Goal: Task Accomplishment & Management: Use online tool/utility

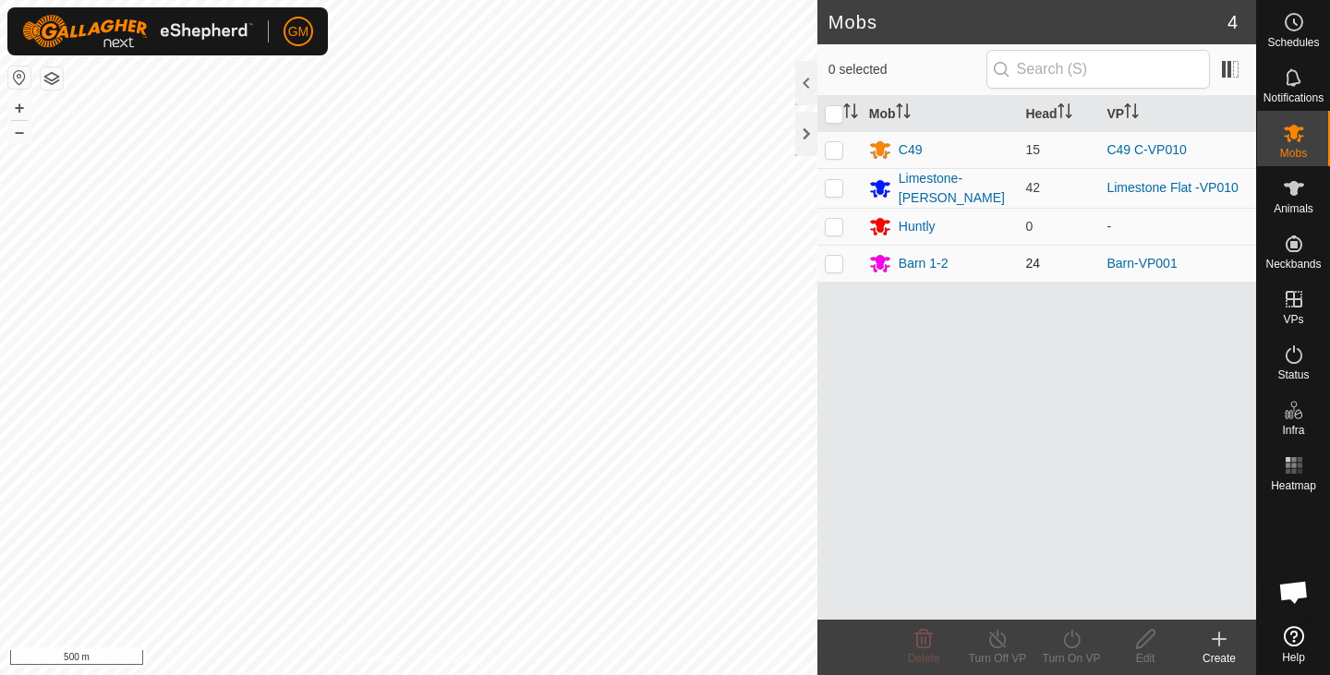
click at [830, 257] on p-checkbox at bounding box center [834, 263] width 18 height 15
checkbox input "true"
click at [1072, 645] on icon at bounding box center [1071, 639] width 23 height 22
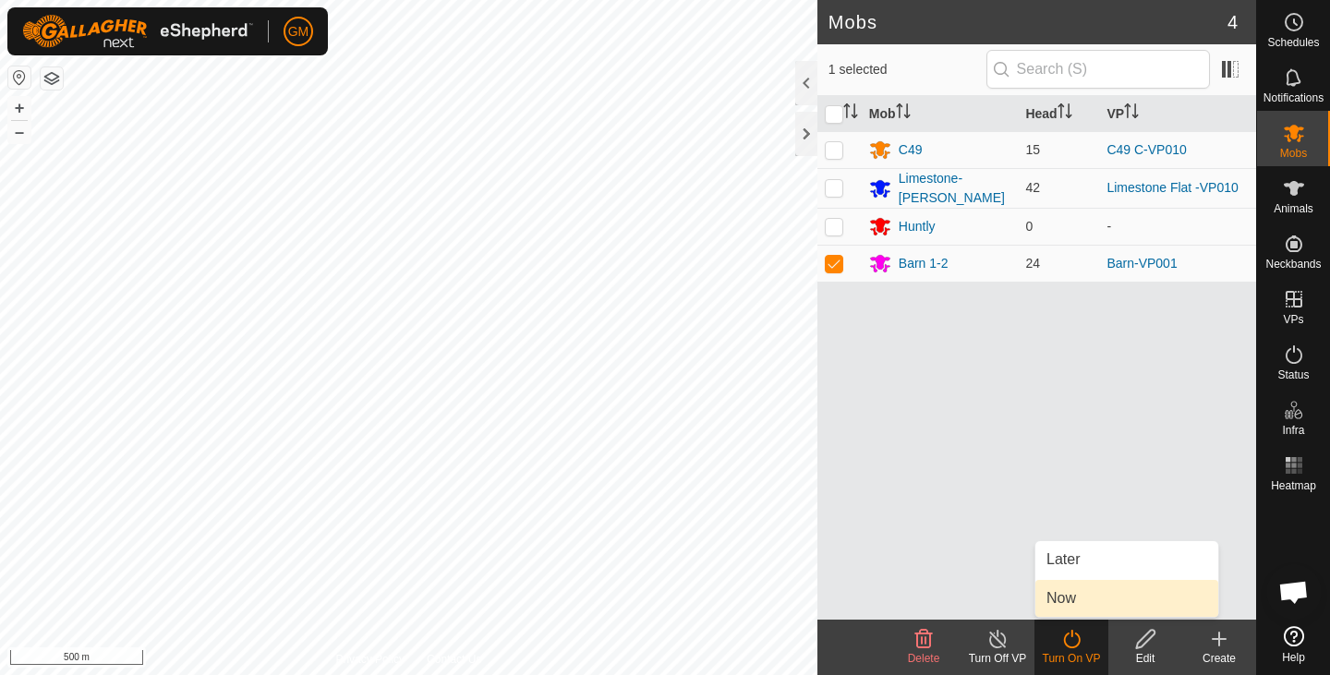
click at [1060, 599] on link "Now" at bounding box center [1126, 598] width 183 height 37
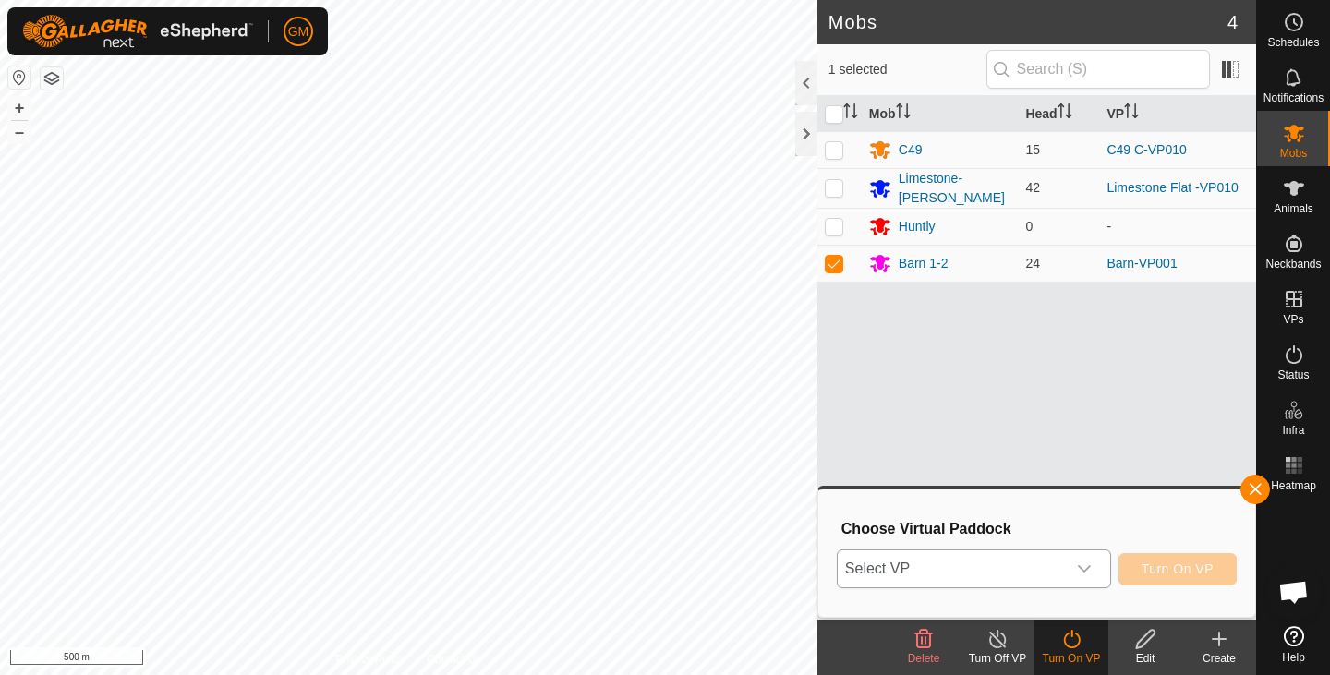
click at [1086, 567] on icon "dropdown trigger" at bounding box center [1084, 569] width 15 height 15
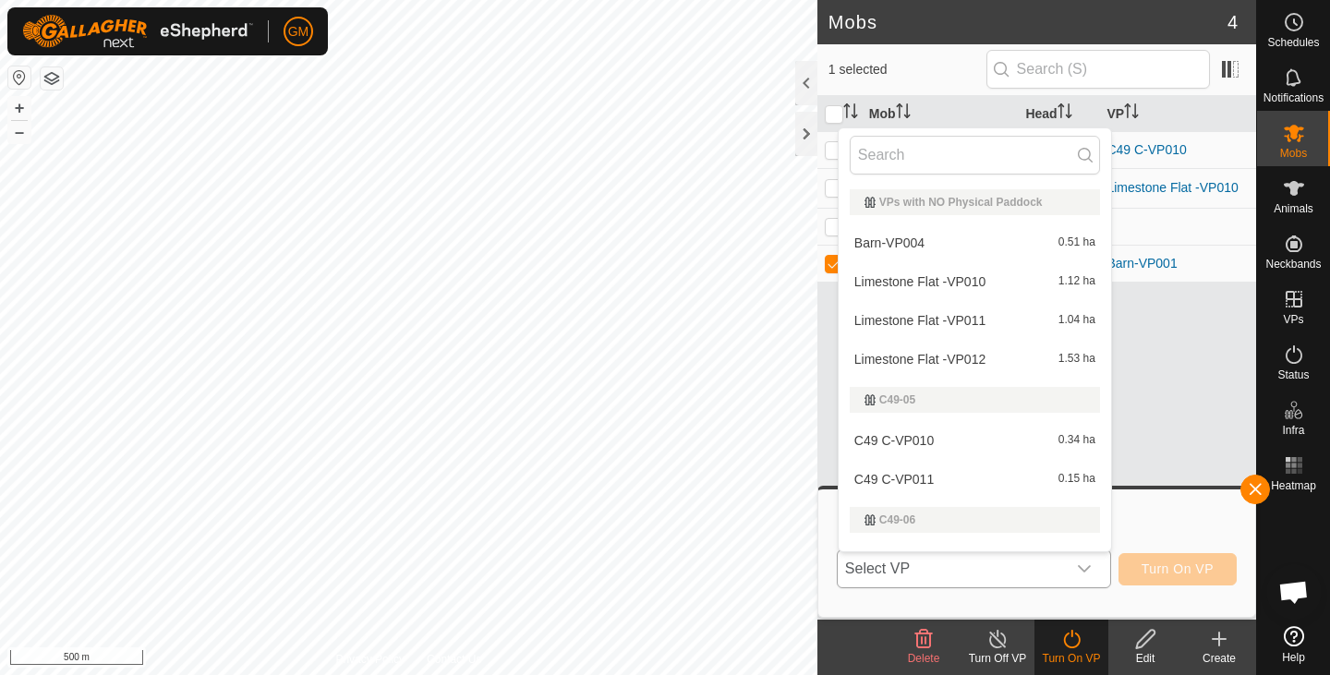
scroll to position [28, 0]
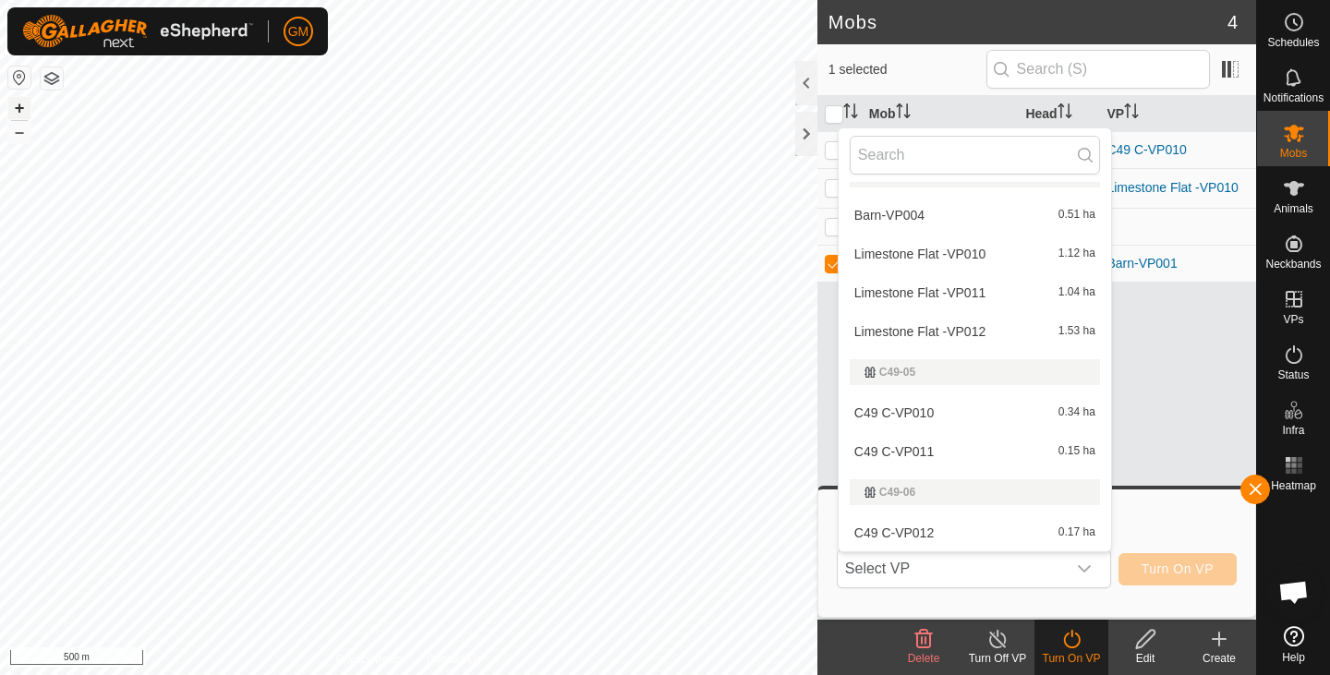
click at [14, 103] on button "+" at bounding box center [19, 108] width 22 height 22
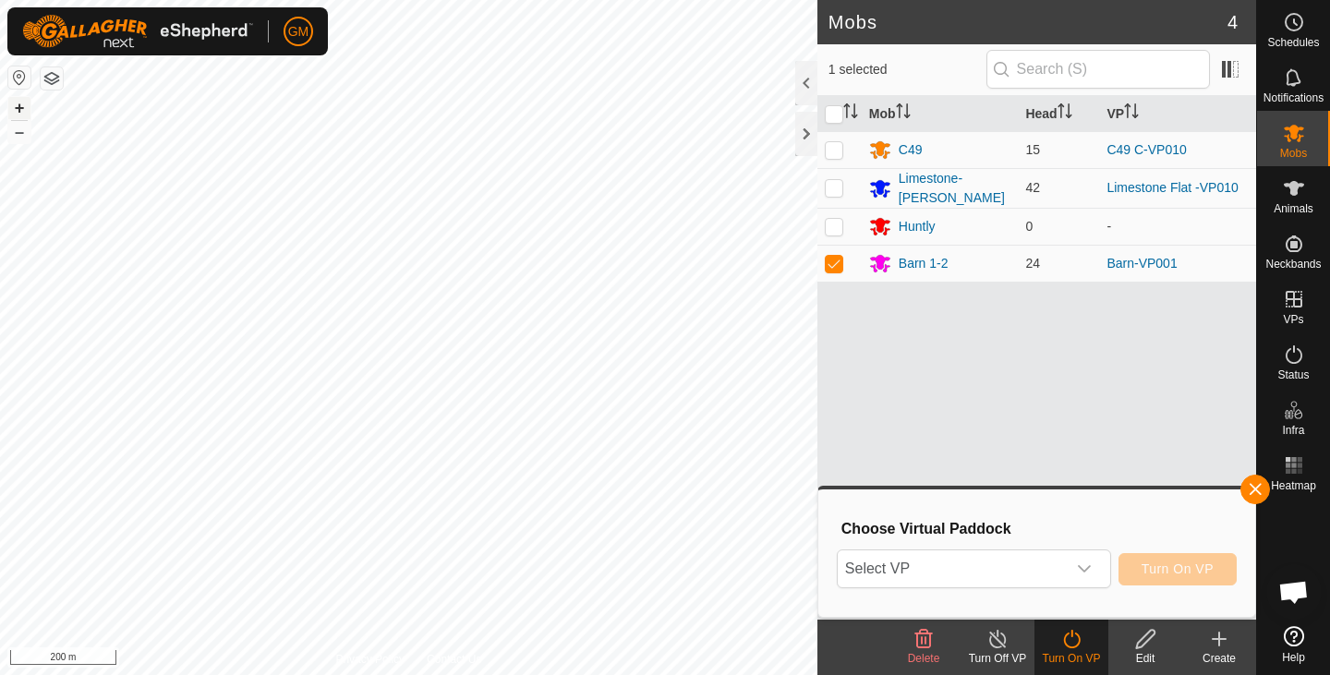
click at [18, 104] on button "+" at bounding box center [19, 108] width 22 height 22
click at [16, 103] on button "+" at bounding box center [19, 108] width 22 height 22
click at [1085, 566] on icon "dropdown trigger" at bounding box center [1084, 569] width 15 height 15
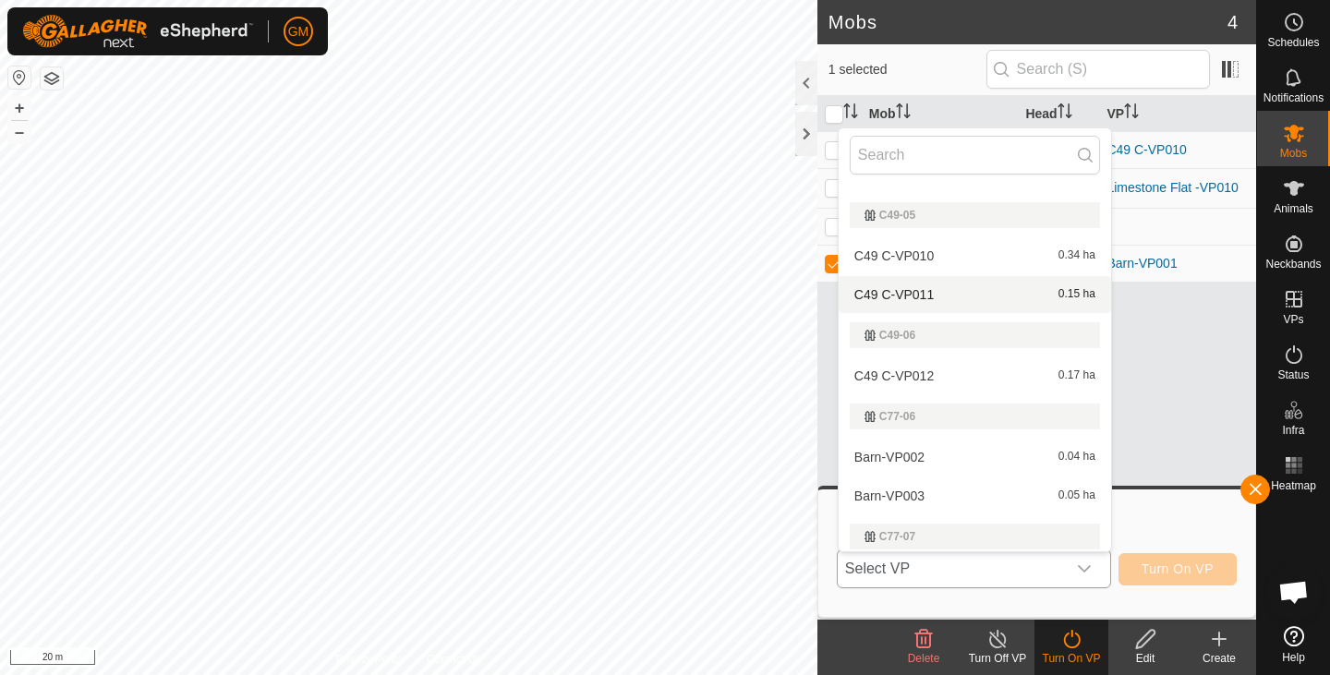
scroll to position [268, 0]
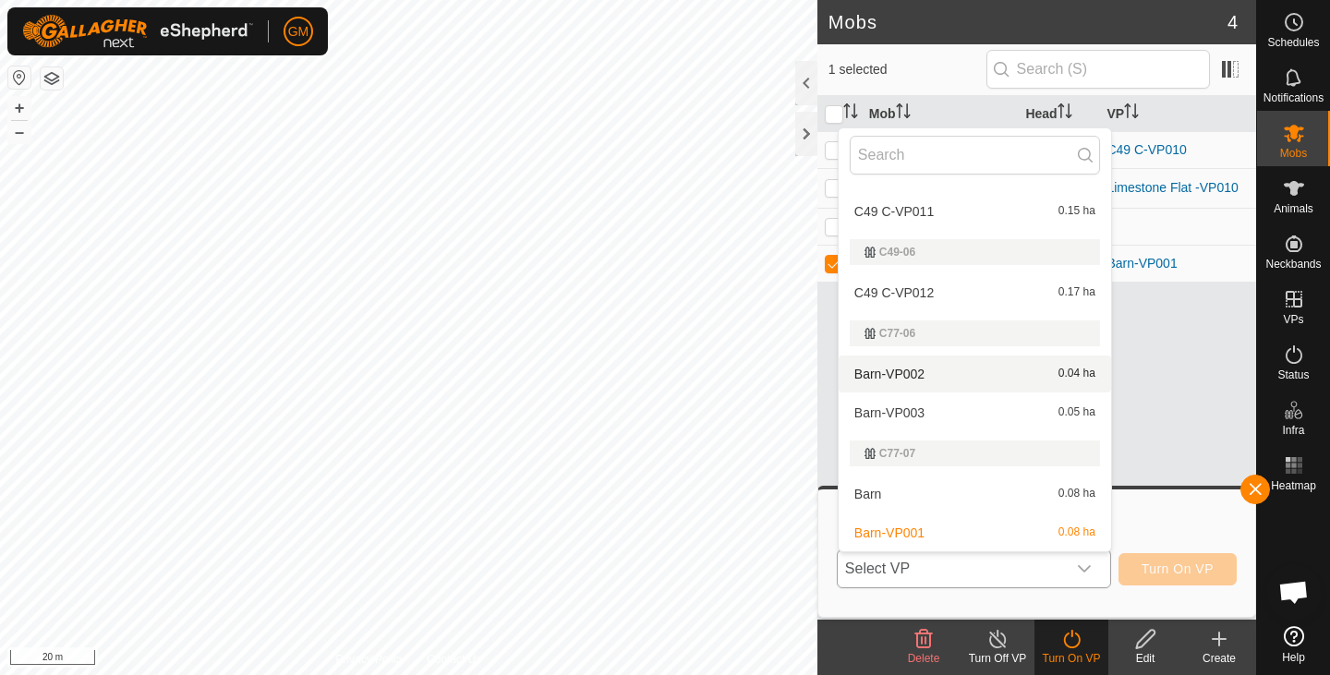
click at [925, 373] on li "Barn-VP002 0.04 ha" at bounding box center [975, 374] width 272 height 37
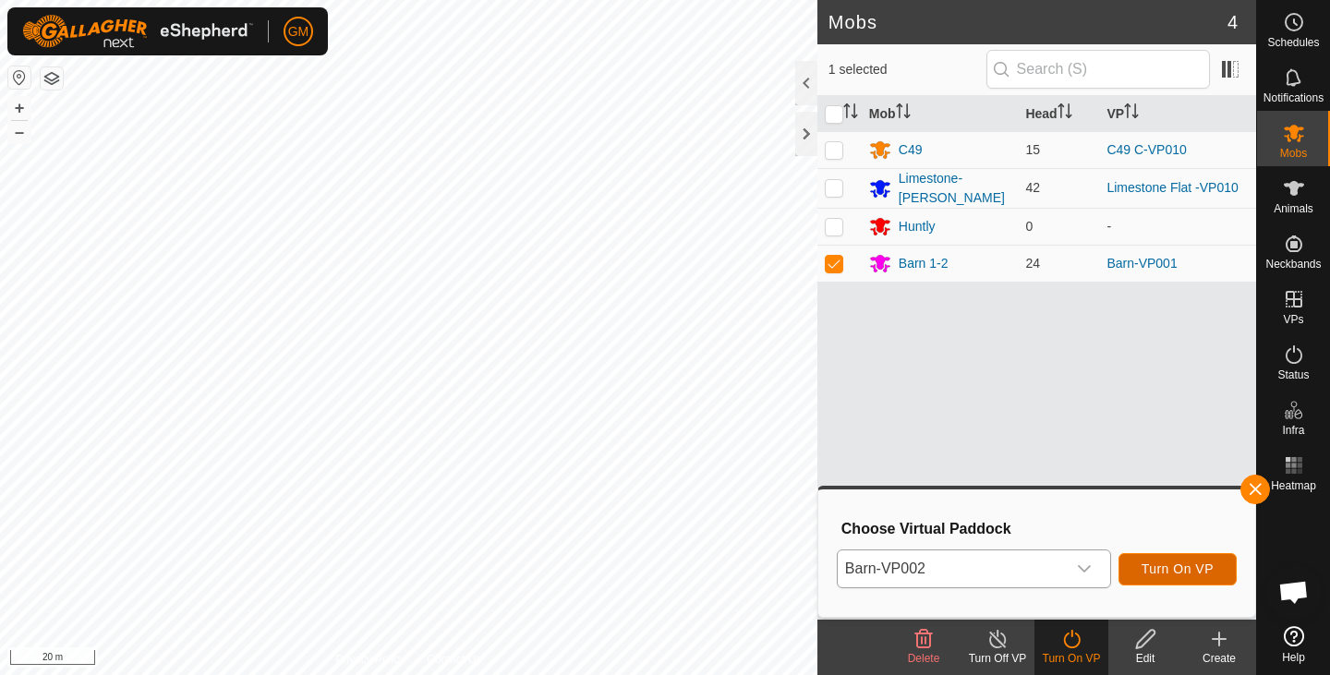
click at [1155, 569] on span "Turn On VP" at bounding box center [1178, 569] width 72 height 15
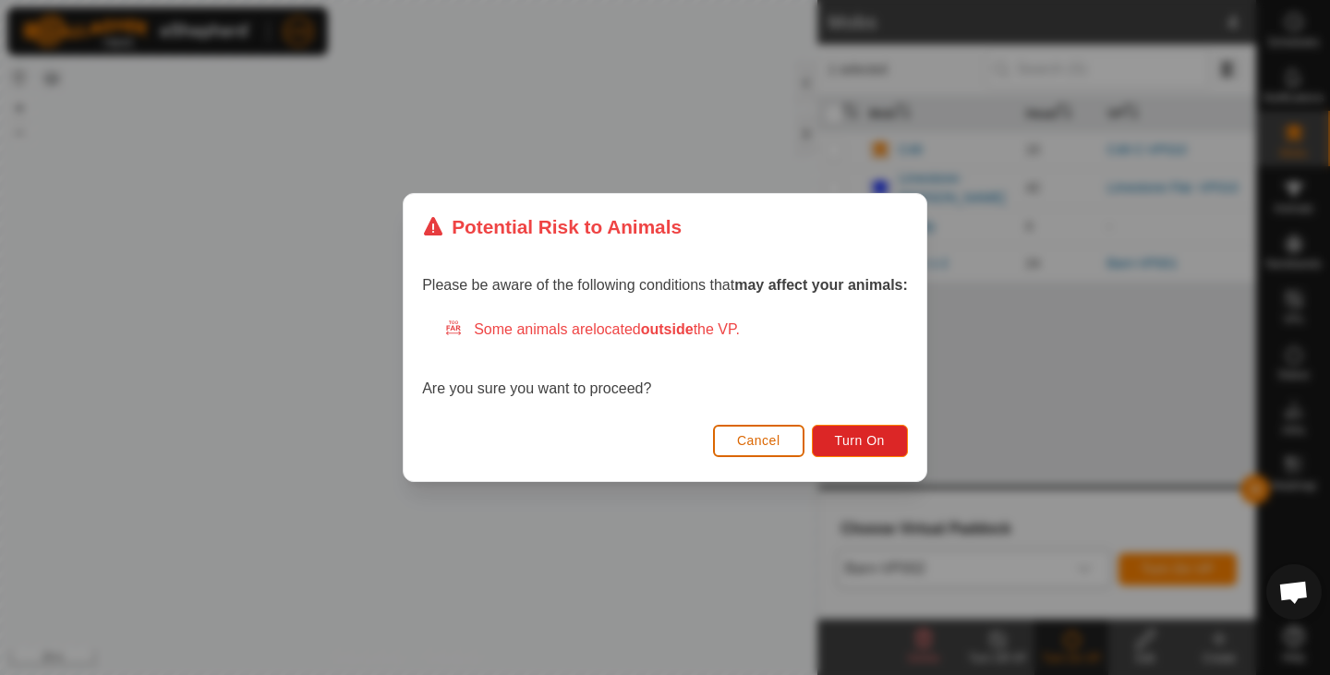
click at [744, 438] on span "Cancel" at bounding box center [758, 440] width 43 height 15
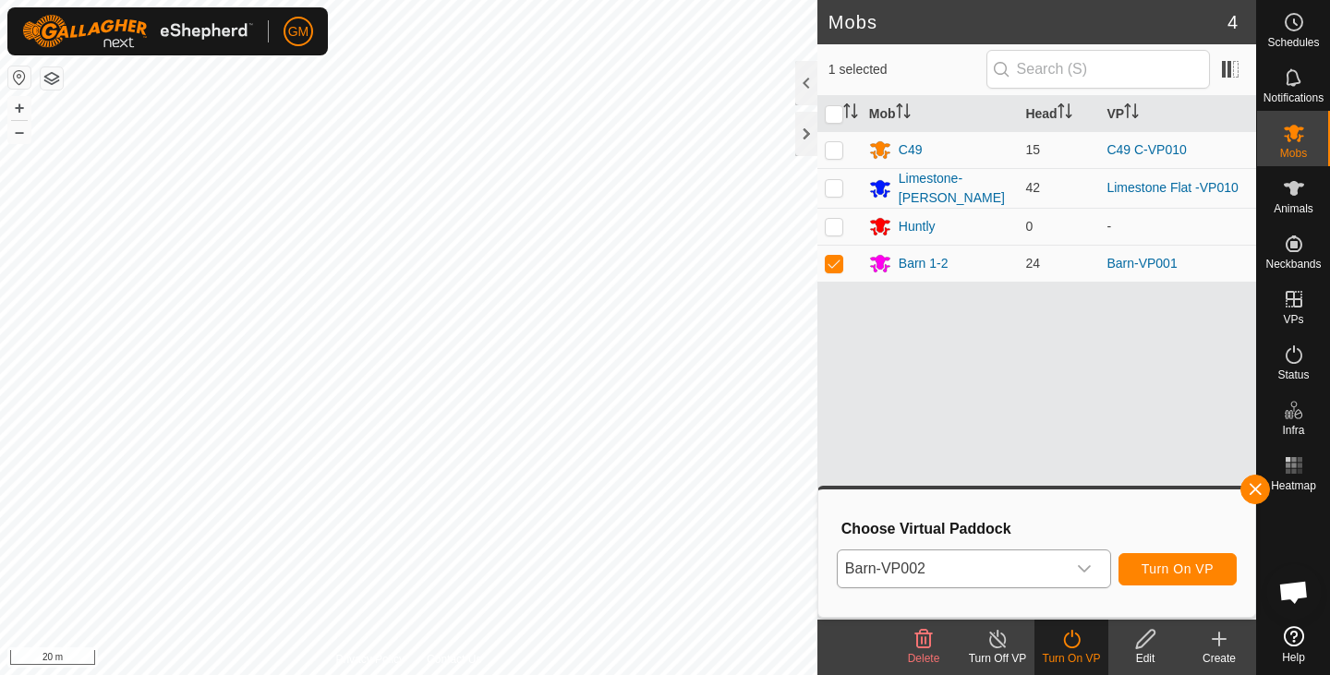
click at [1143, 640] on icon at bounding box center [1145, 639] width 23 height 22
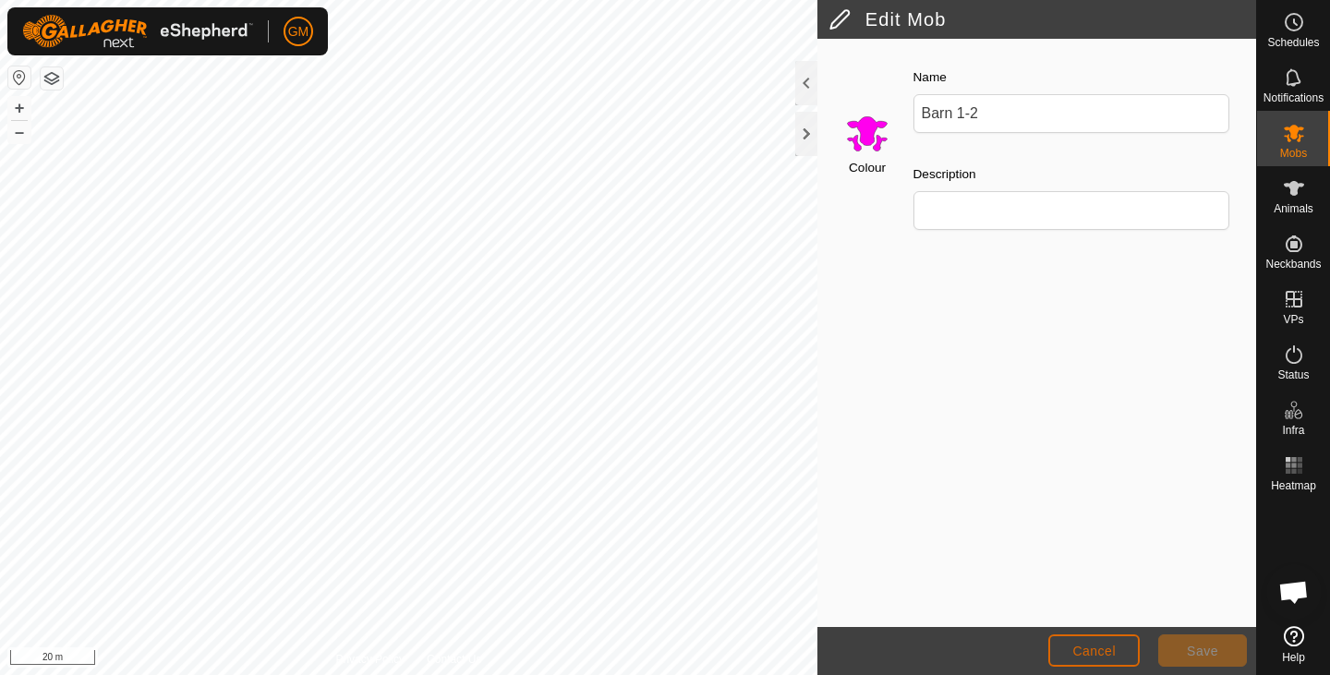
click at [1126, 642] on button "Cancel" at bounding box center [1093, 651] width 91 height 32
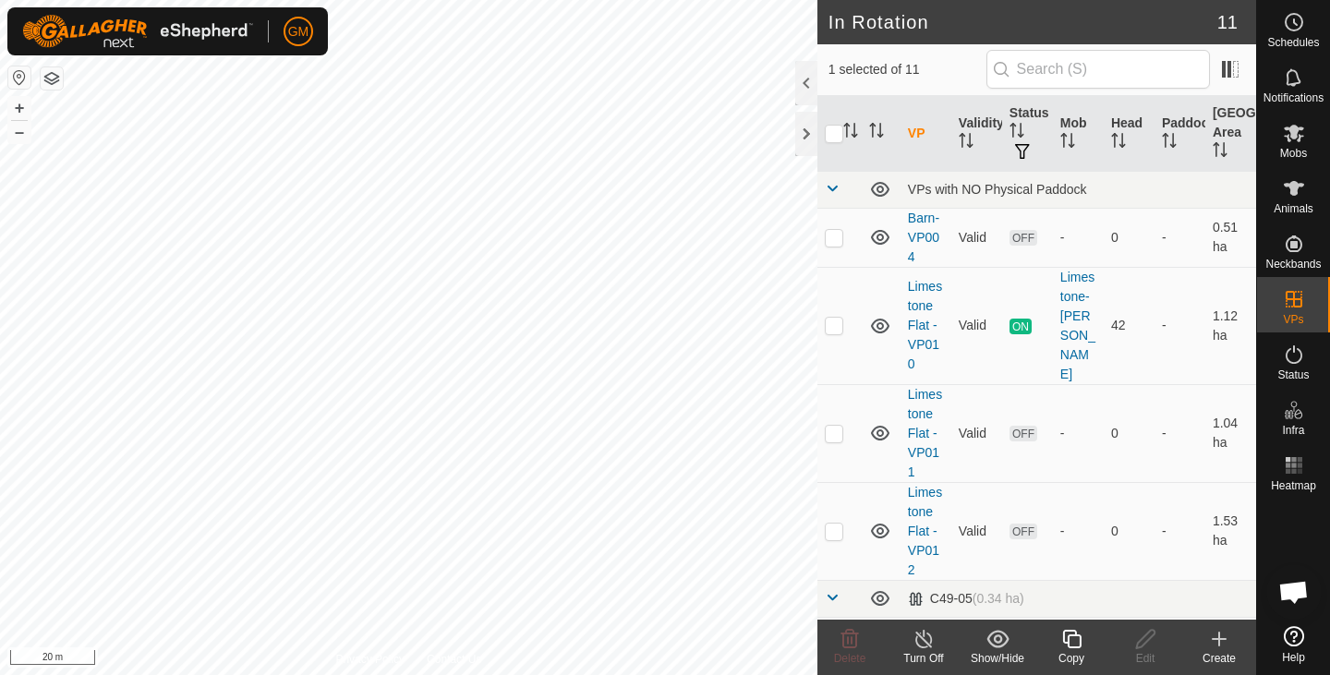
checkbox input "true"
checkbox input "false"
click at [1144, 642] on icon at bounding box center [1145, 639] width 18 height 18
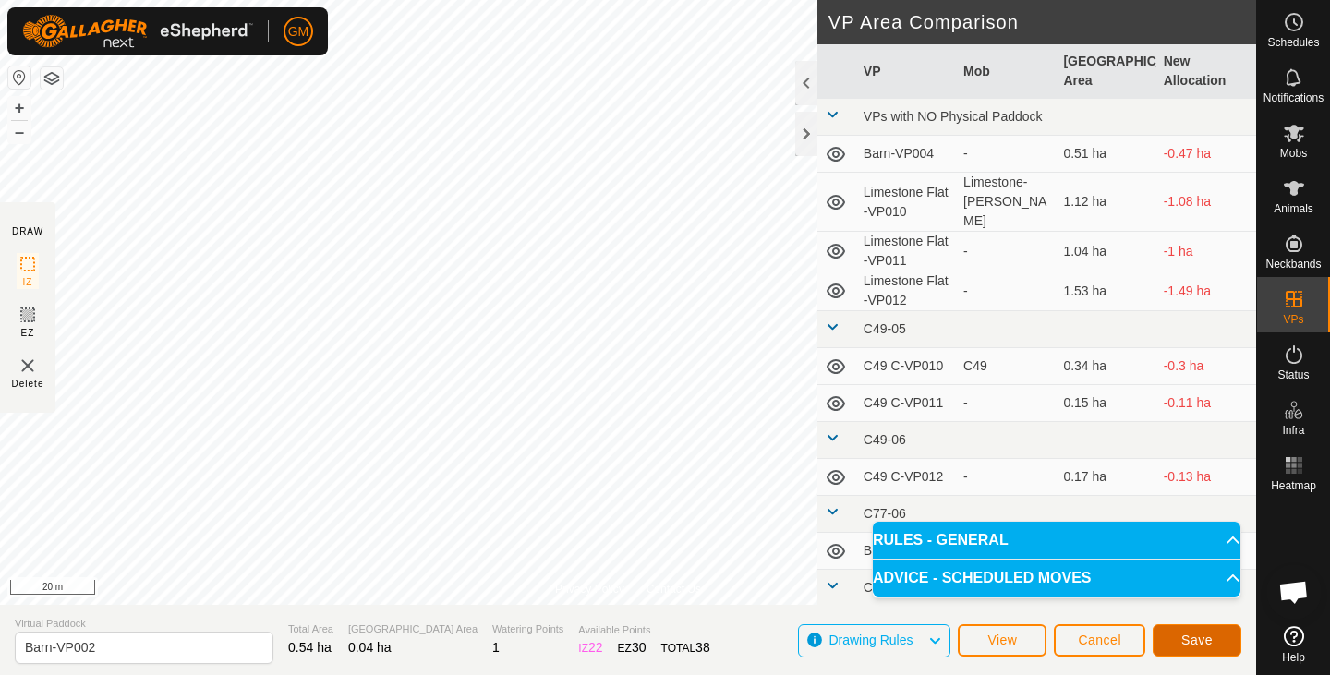
click at [1192, 642] on span "Save" at bounding box center [1196, 640] width 31 height 15
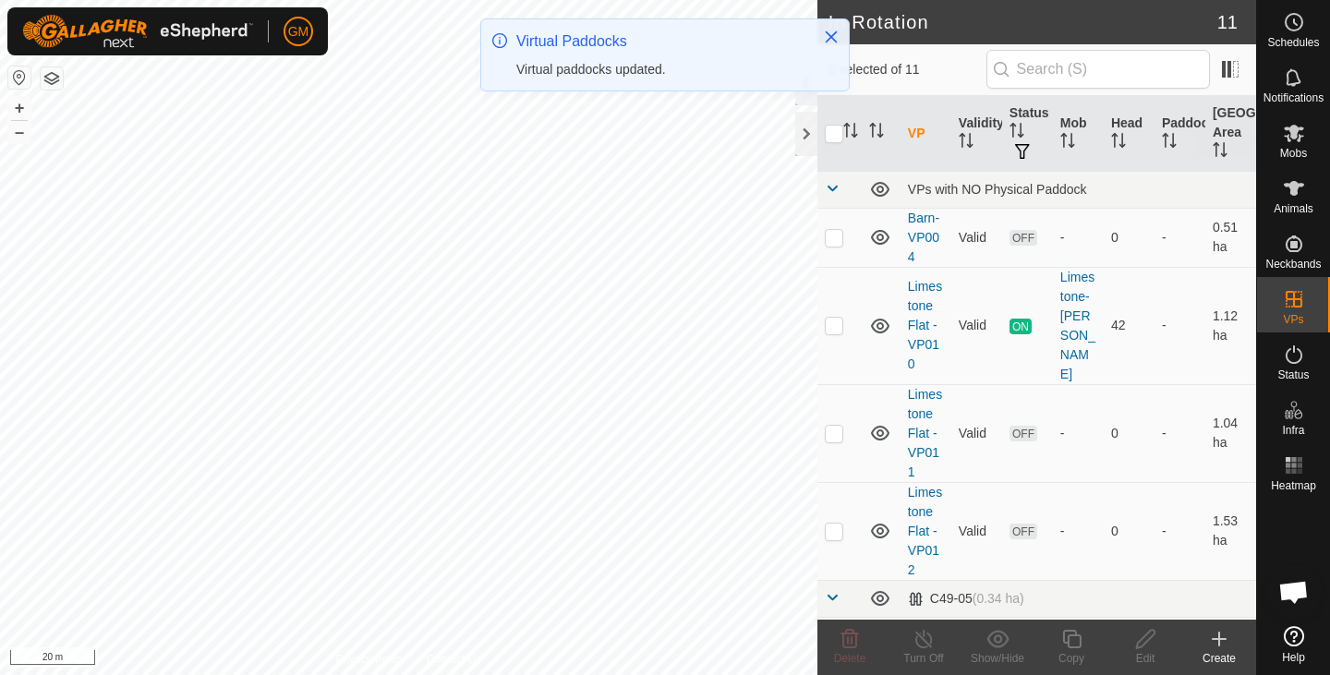
click at [1294, 141] on icon at bounding box center [1294, 133] width 22 height 22
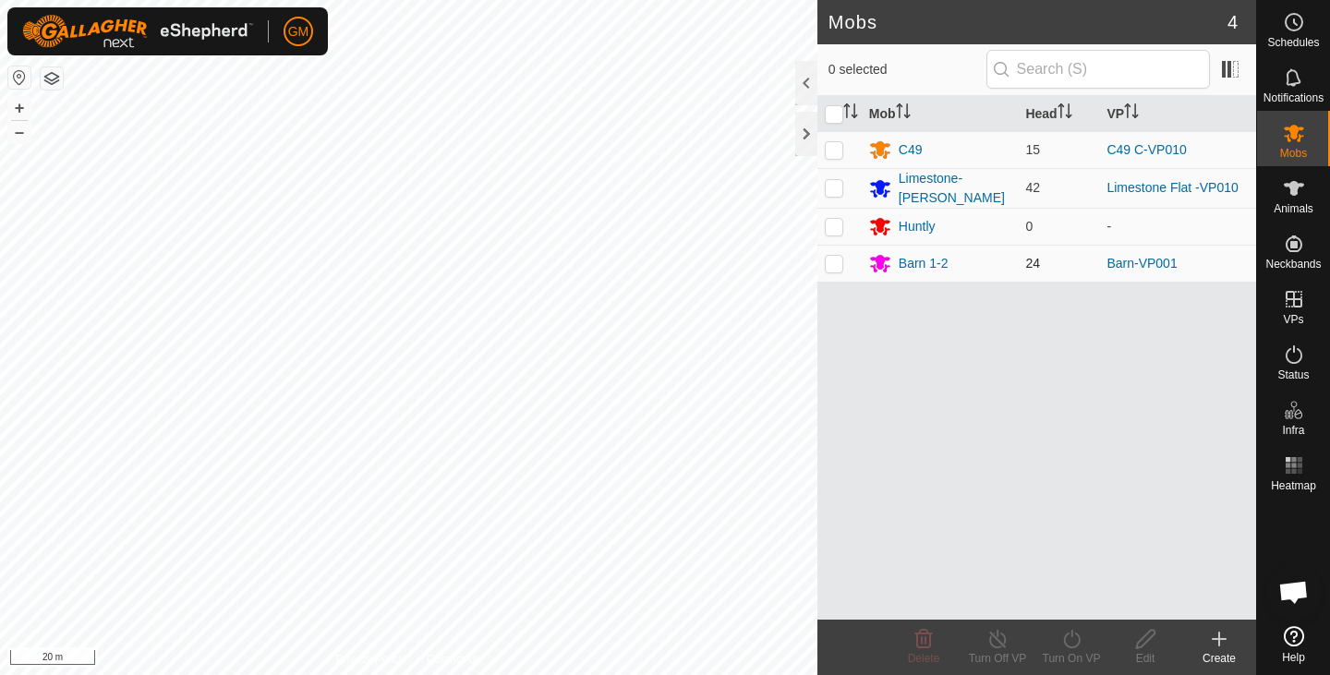
click at [838, 256] on p-checkbox at bounding box center [834, 263] width 18 height 15
checkbox input "true"
click at [1072, 641] on icon at bounding box center [1071, 639] width 23 height 22
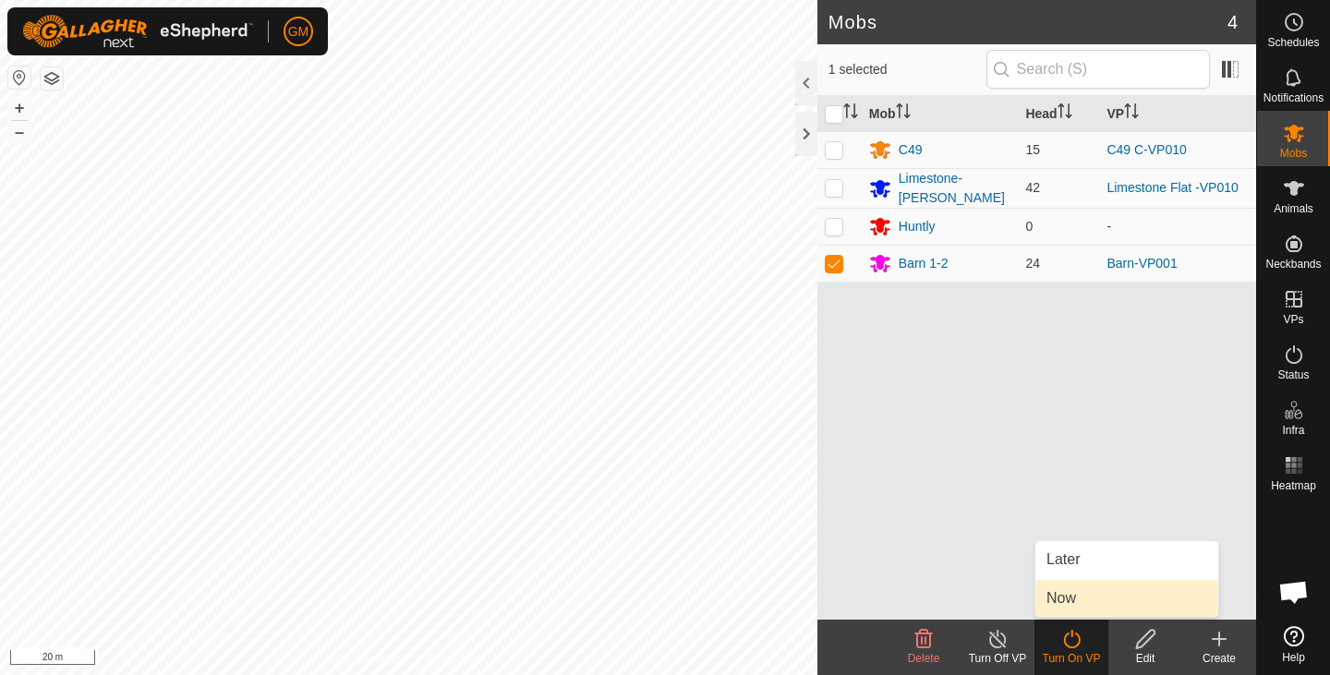
click at [1063, 598] on link "Now" at bounding box center [1126, 598] width 183 height 37
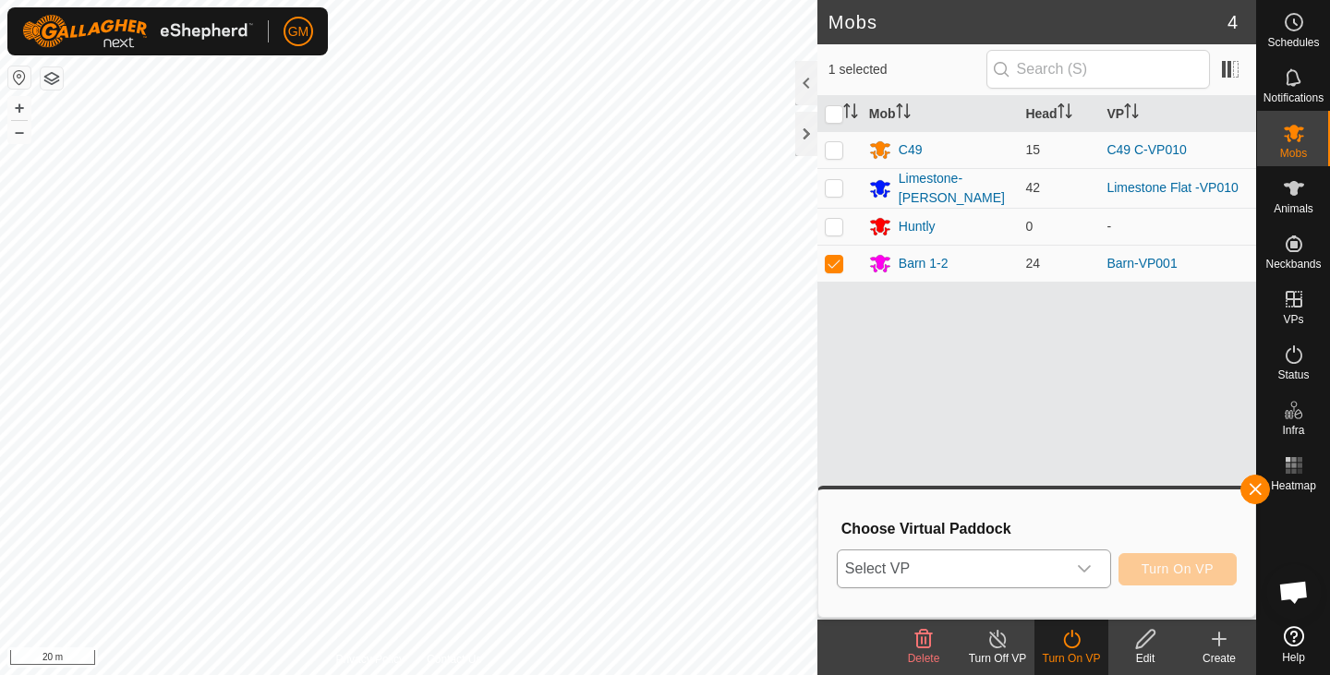
click at [1089, 563] on icon "dropdown trigger" at bounding box center [1084, 569] width 15 height 15
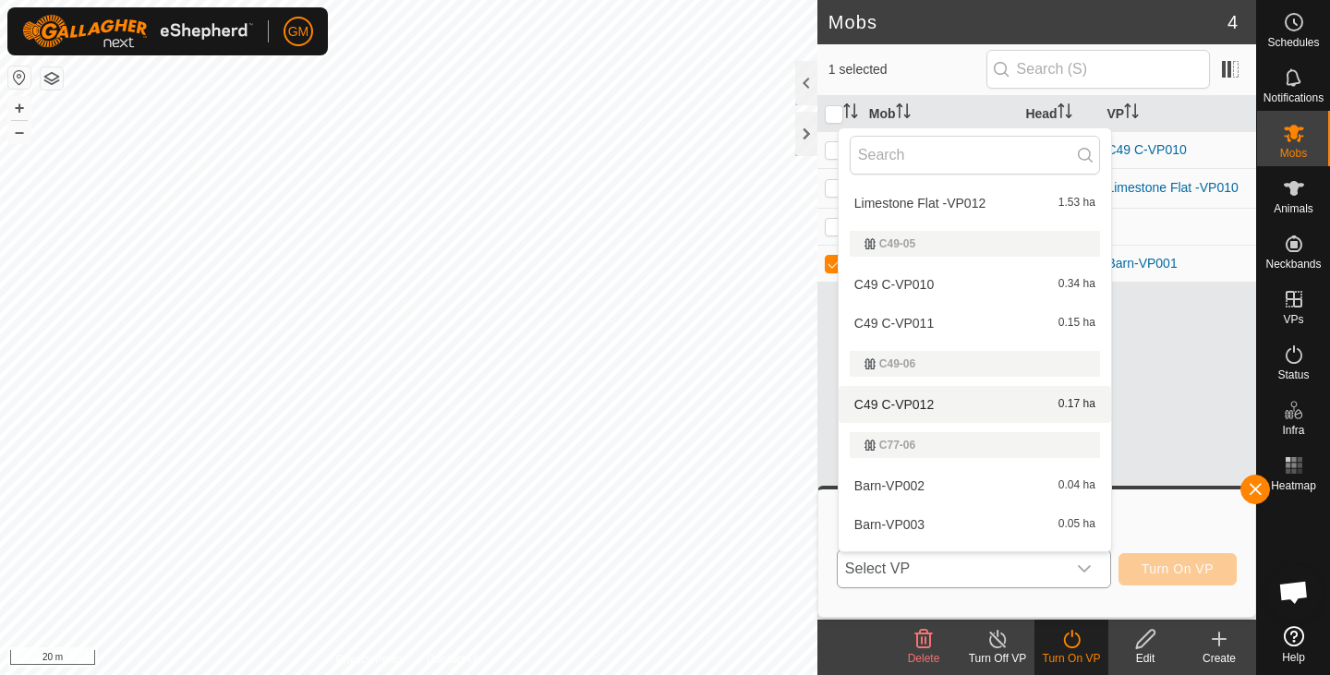
scroll to position [268, 0]
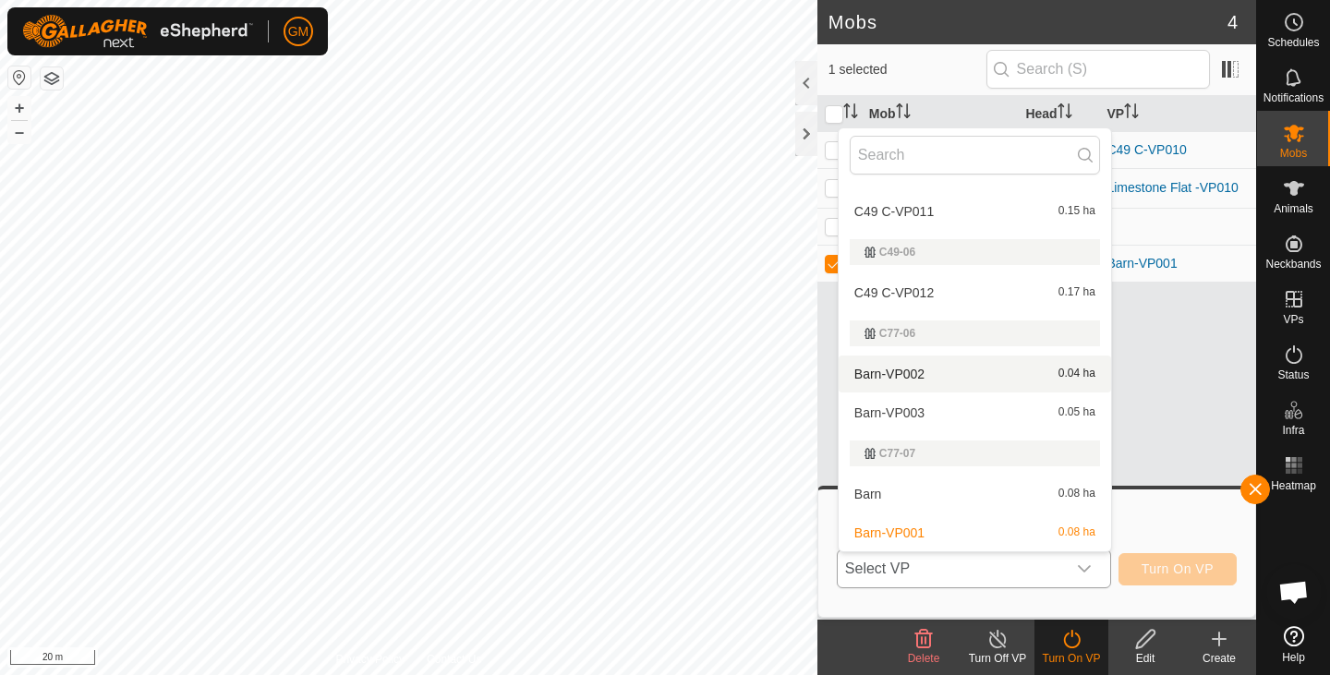
click at [987, 372] on li "Barn-VP002 0.04 ha" at bounding box center [975, 374] width 272 height 37
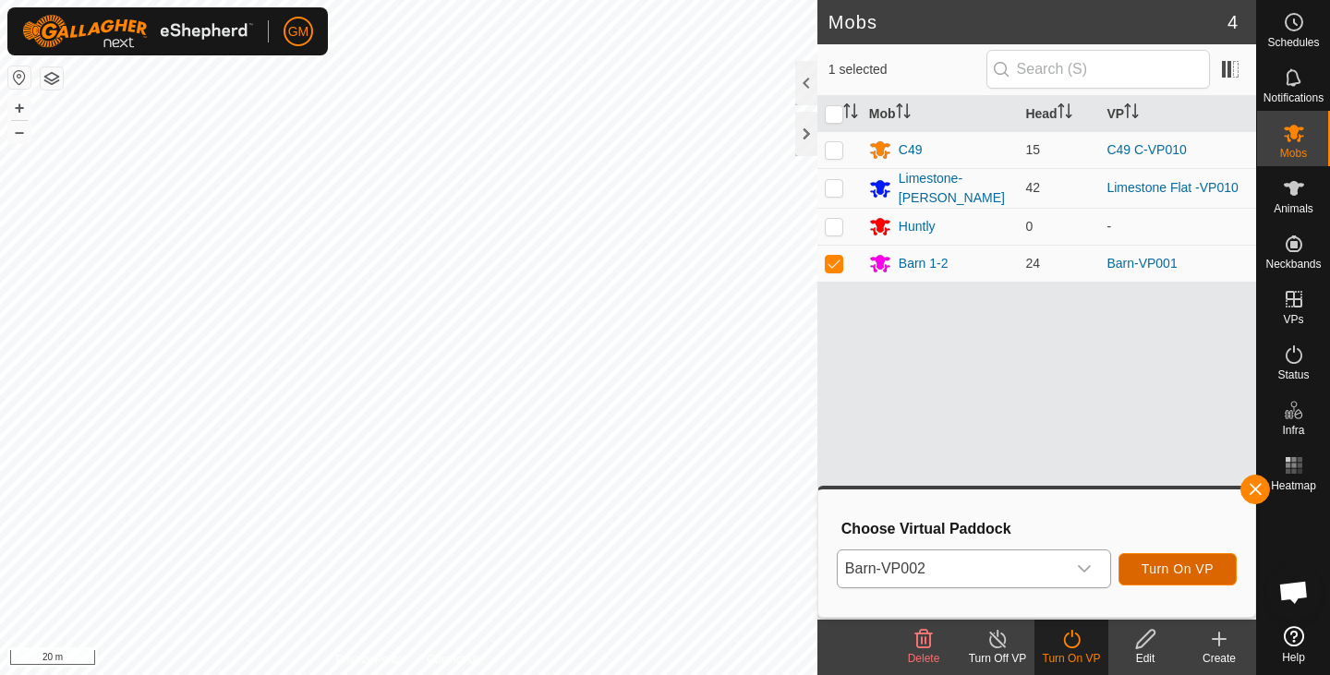
click at [1156, 566] on span "Turn On VP" at bounding box center [1178, 569] width 72 height 15
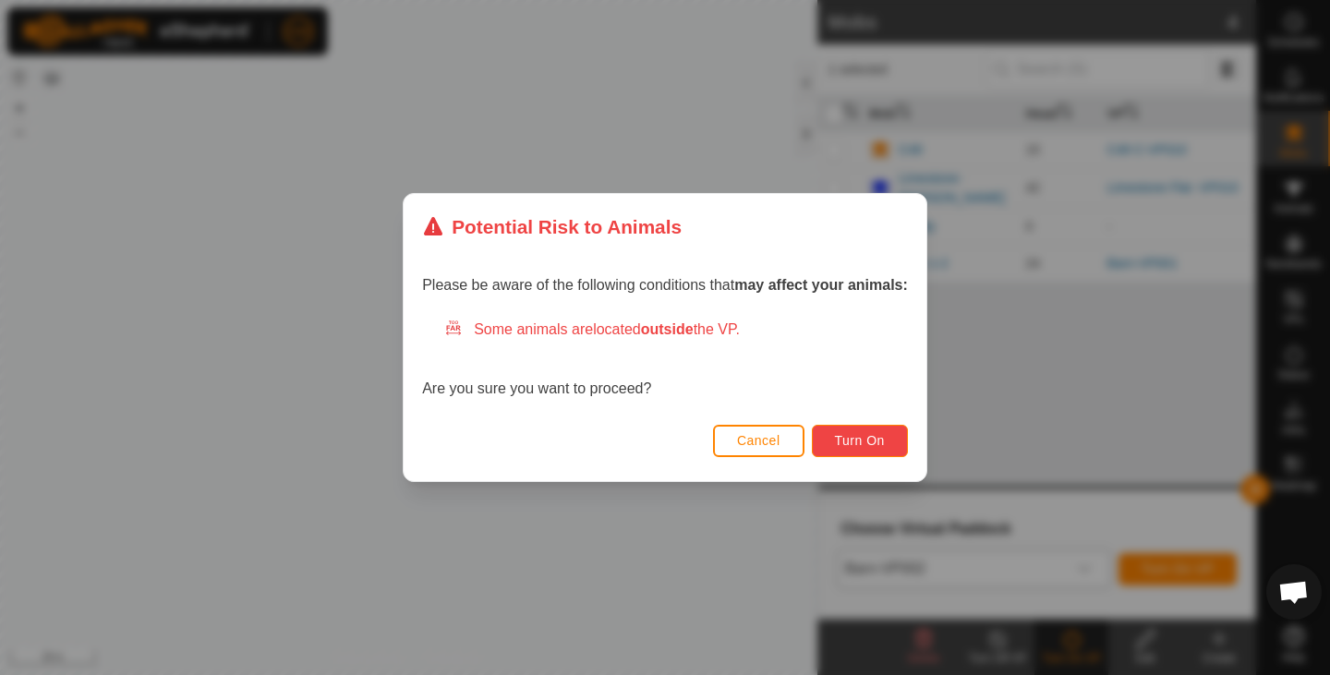
click at [847, 438] on span "Turn On" at bounding box center [860, 440] width 50 height 15
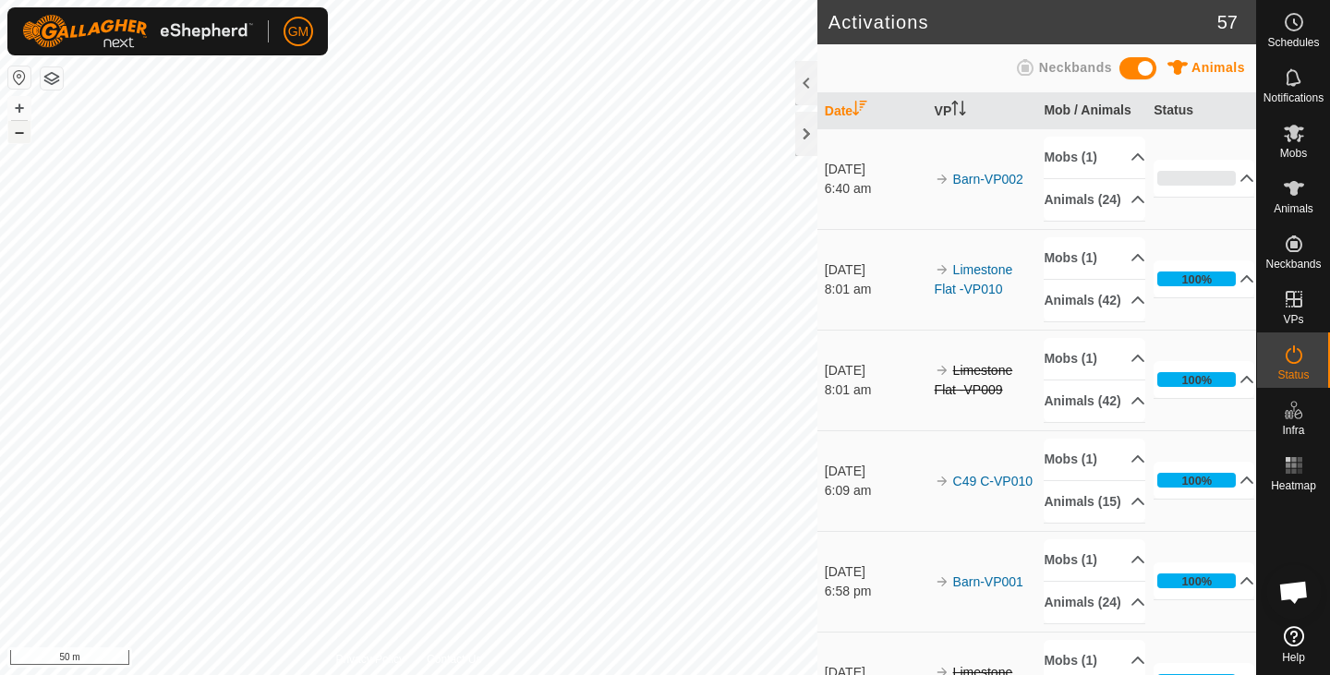
click at [21, 135] on button "–" at bounding box center [19, 132] width 22 height 22
click at [1295, 139] on icon at bounding box center [1294, 133] width 22 height 22
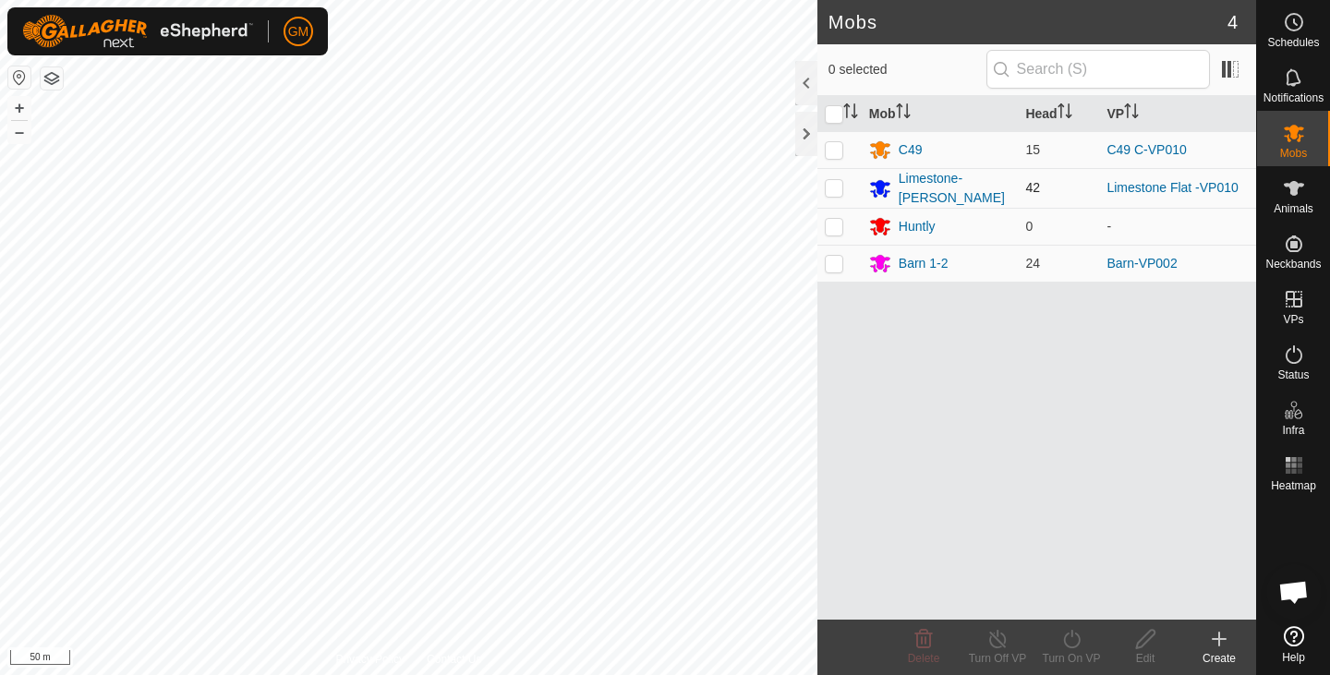
click at [842, 181] on p-checkbox at bounding box center [834, 187] width 18 height 15
checkbox input "true"
click at [1068, 642] on icon at bounding box center [1071, 639] width 23 height 22
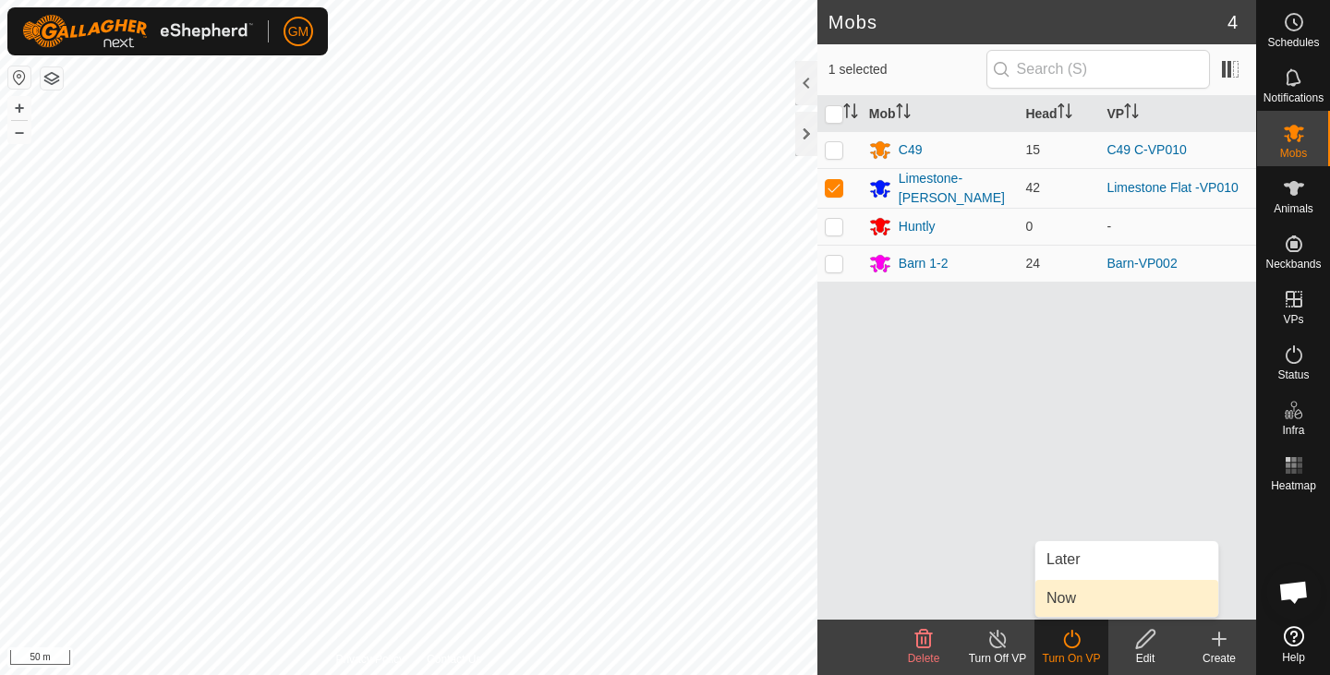
click at [1073, 599] on link "Now" at bounding box center [1126, 598] width 183 height 37
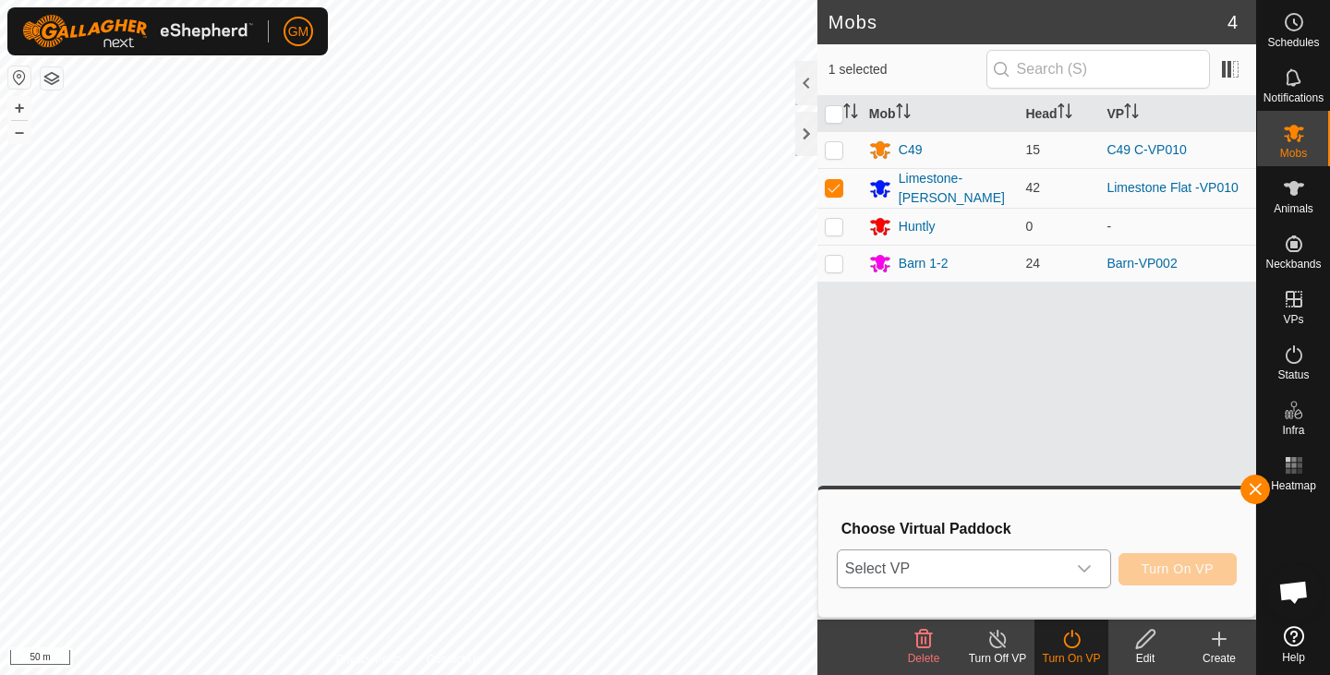
click at [1091, 563] on icon "dropdown trigger" at bounding box center [1084, 569] width 15 height 15
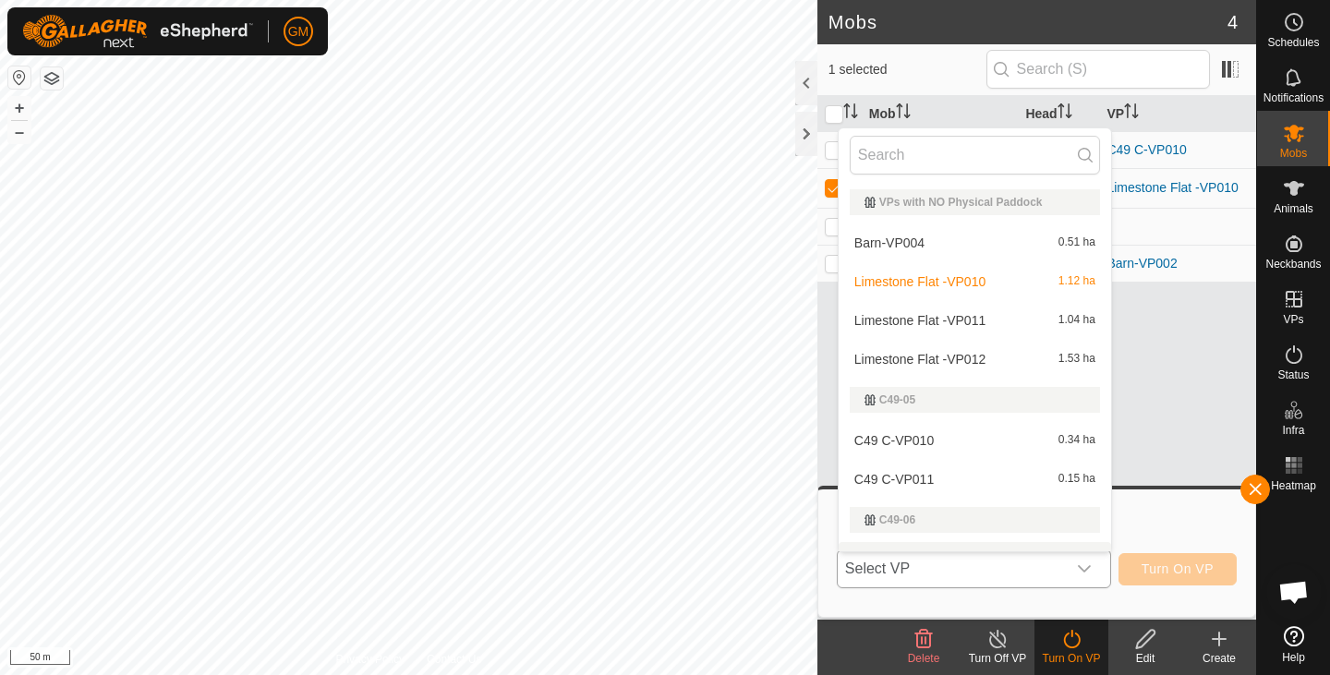
scroll to position [28, 0]
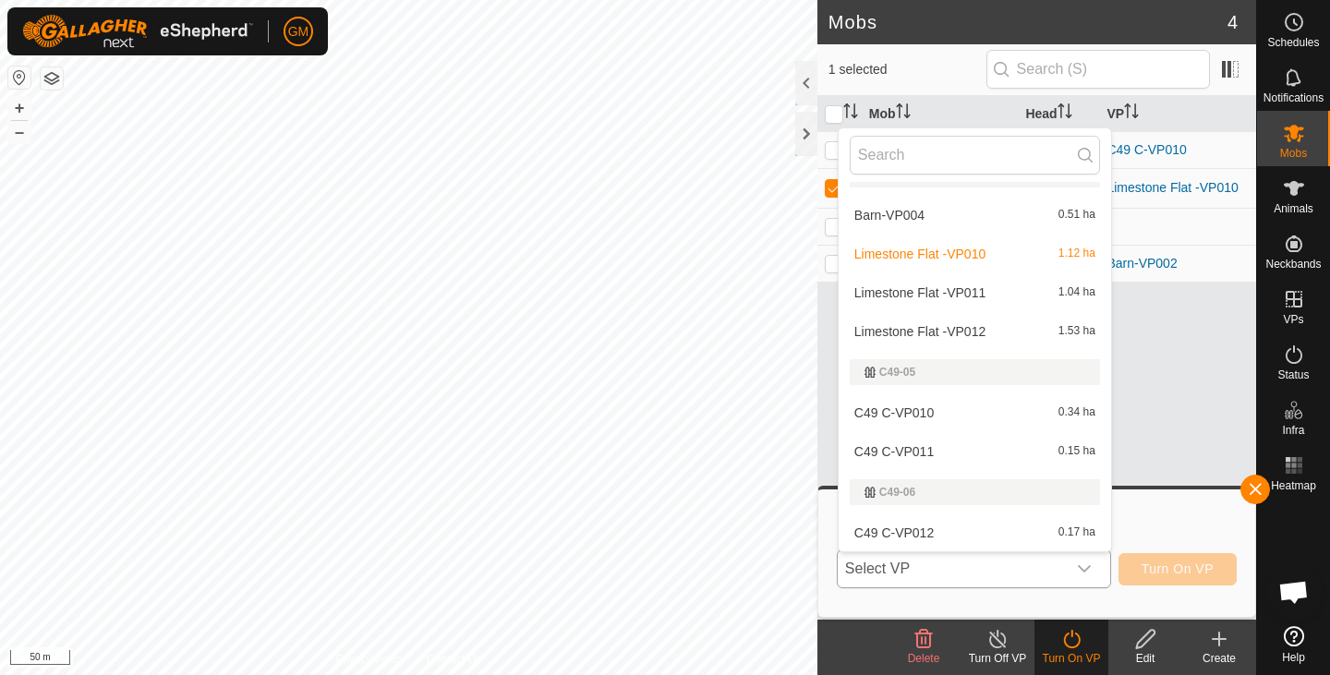
click at [999, 295] on li "Limestone Flat -VP011 1.04 ha" at bounding box center [975, 292] width 272 height 37
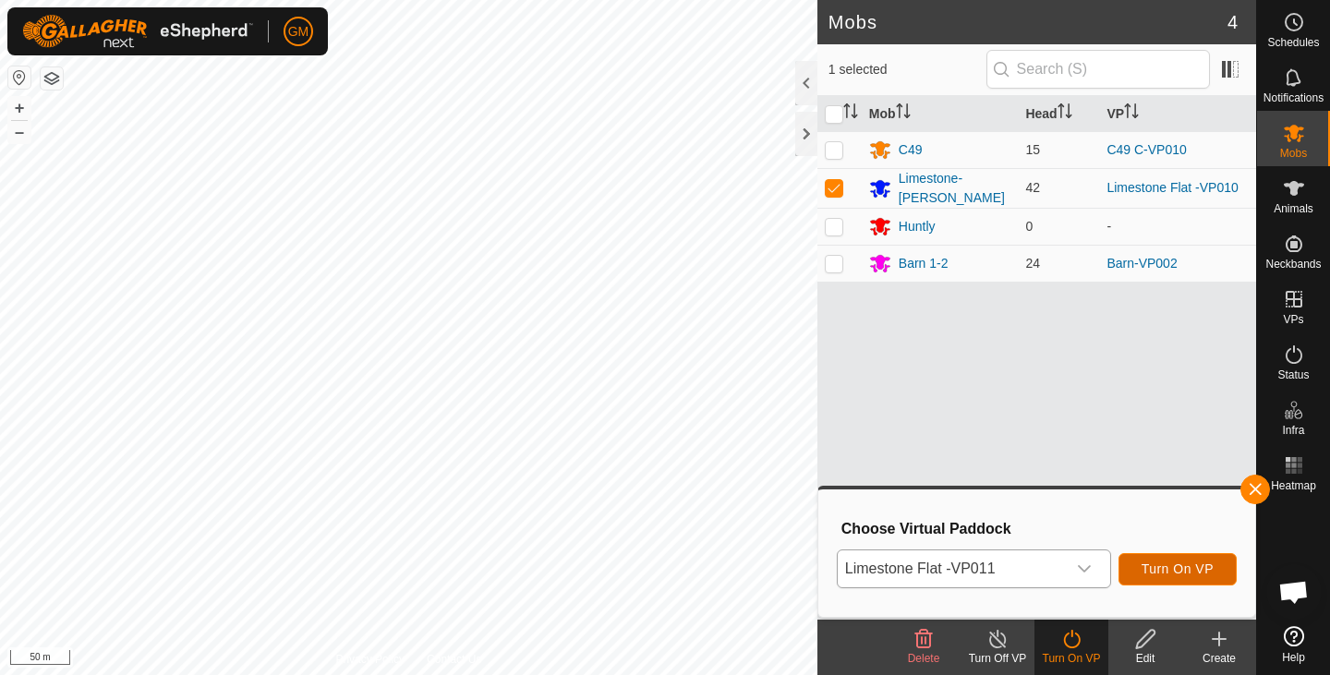
click at [1155, 564] on span "Turn On VP" at bounding box center [1178, 569] width 72 height 15
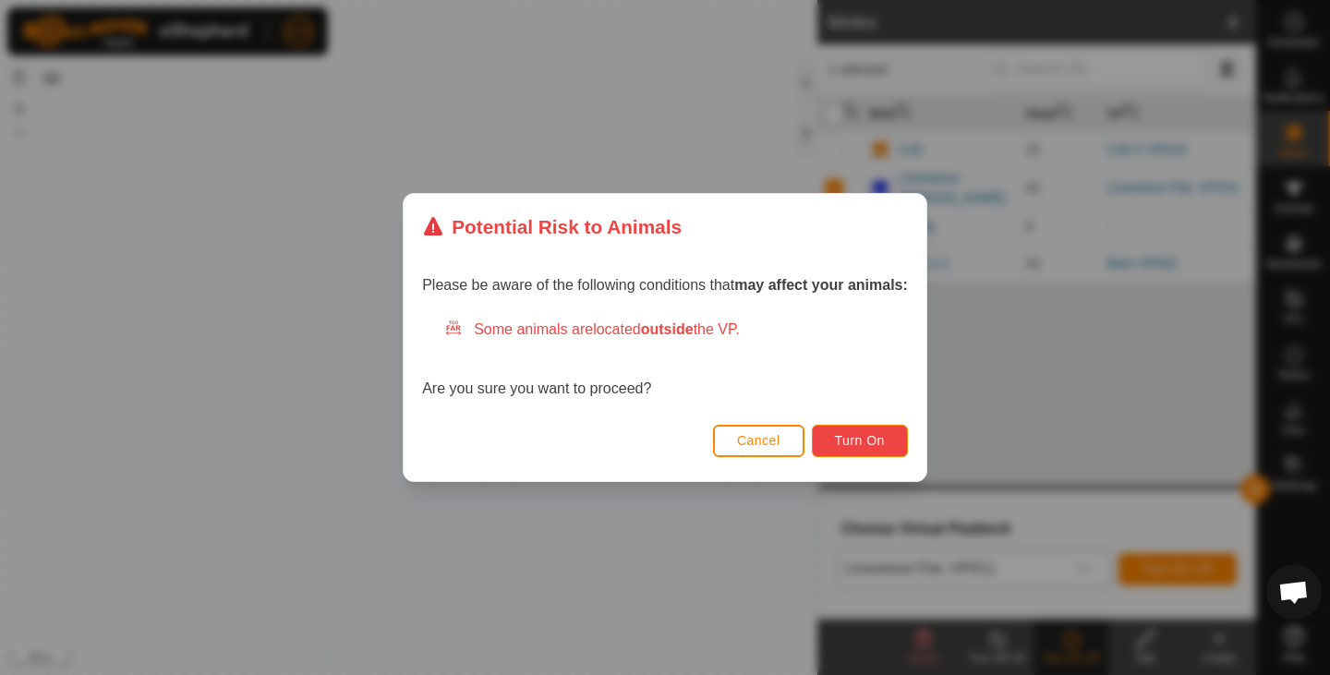
click at [884, 447] on span "Turn On" at bounding box center [860, 440] width 50 height 15
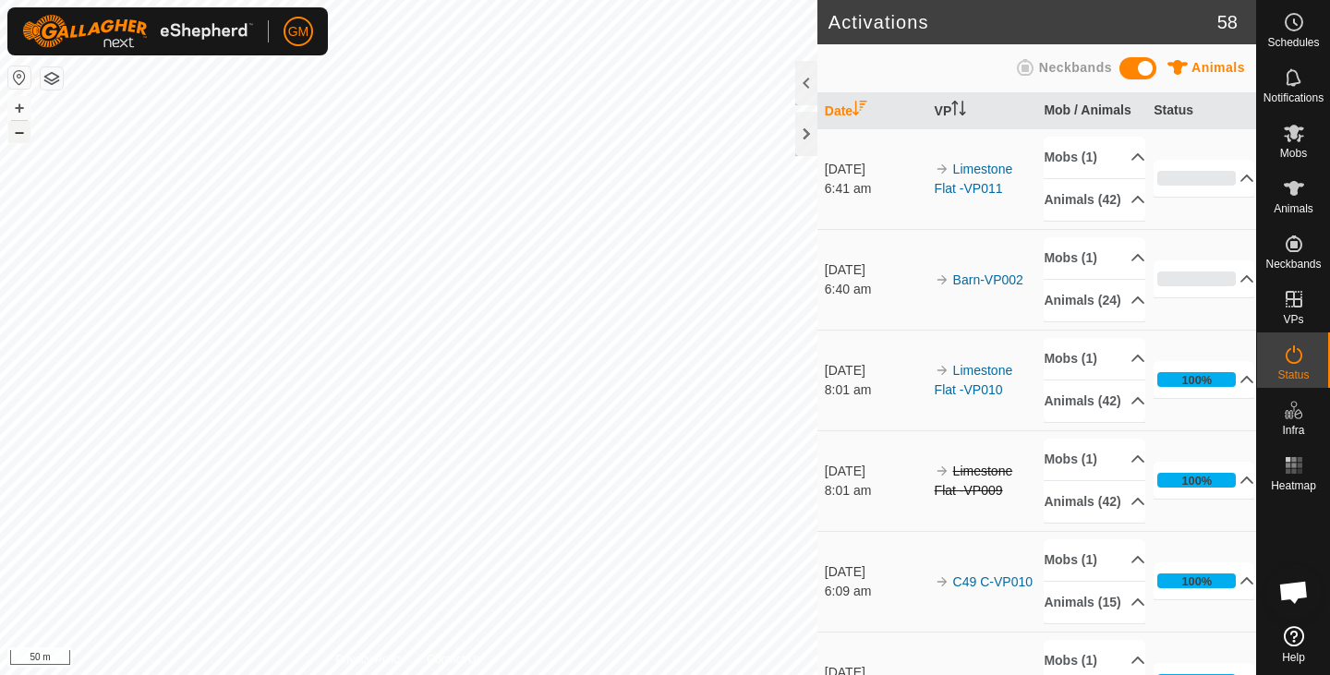
click at [22, 134] on button "–" at bounding box center [19, 132] width 22 height 22
click at [21, 102] on button "+" at bounding box center [19, 108] width 22 height 22
click at [1303, 128] on icon at bounding box center [1294, 134] width 20 height 18
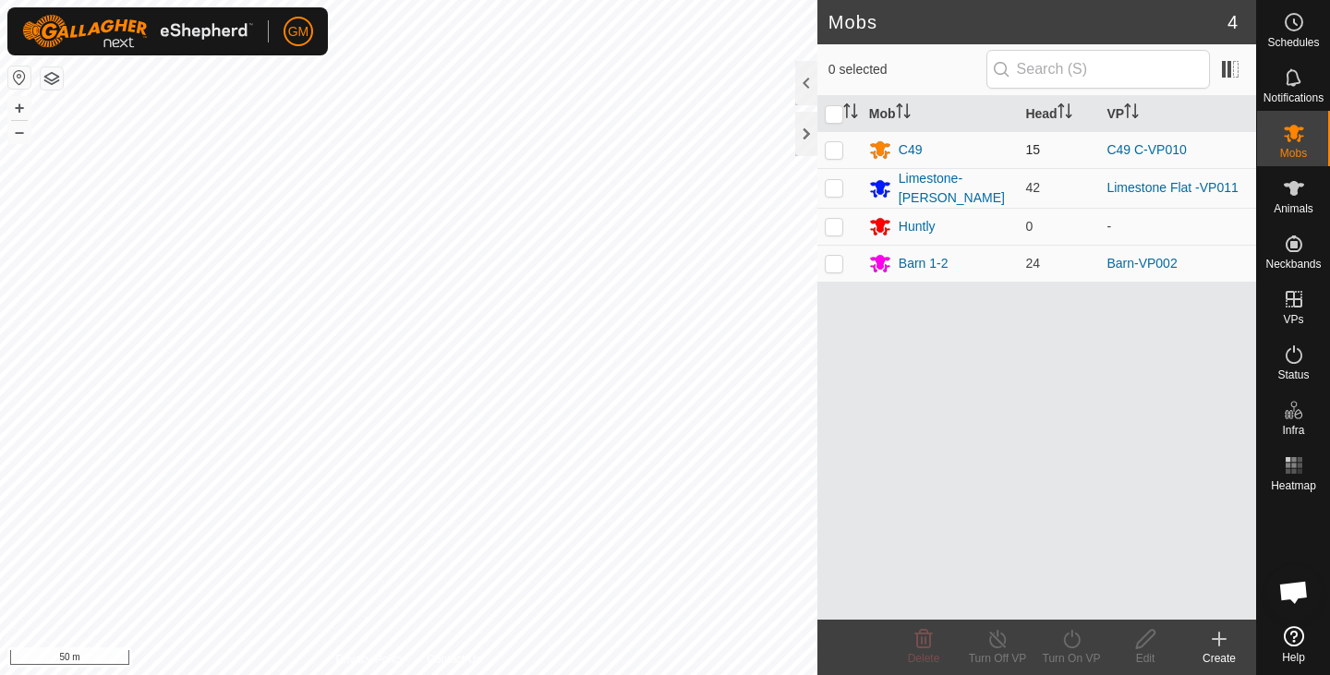
click at [834, 148] on p-checkbox at bounding box center [834, 149] width 18 height 15
checkbox input "true"
click at [1071, 635] on icon at bounding box center [1071, 639] width 17 height 18
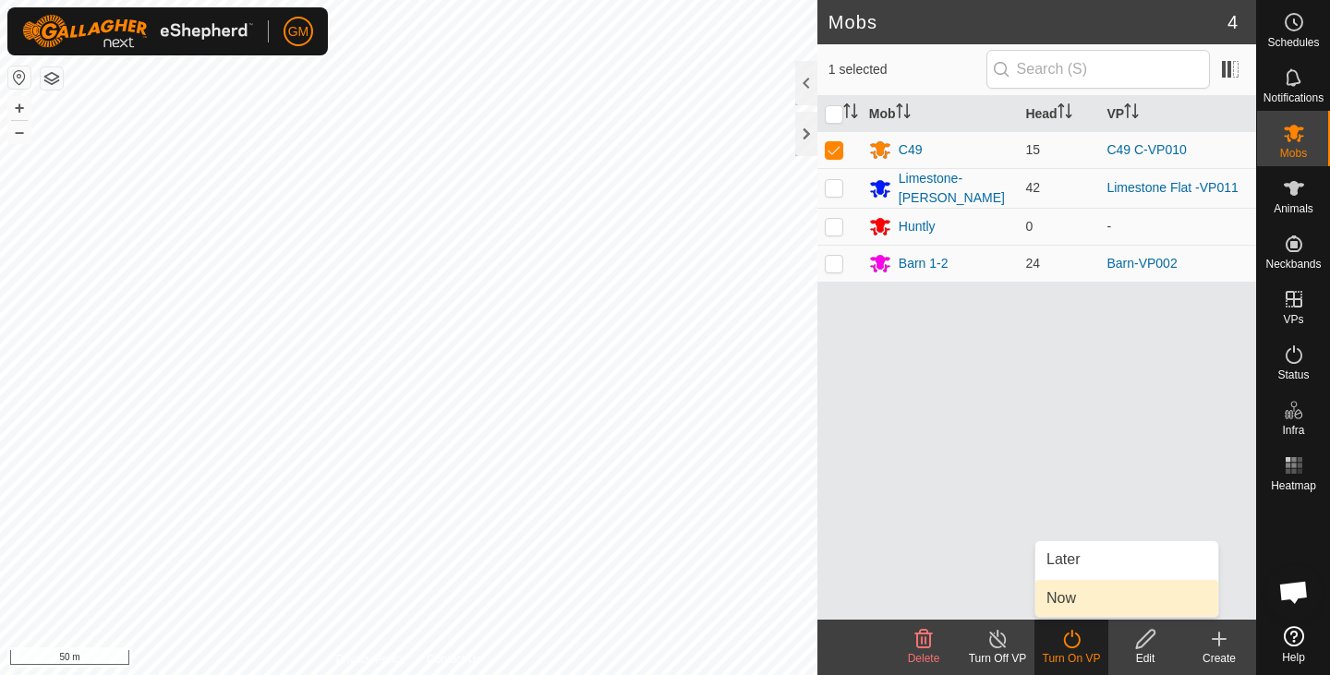
click at [1060, 596] on link "Now" at bounding box center [1126, 598] width 183 height 37
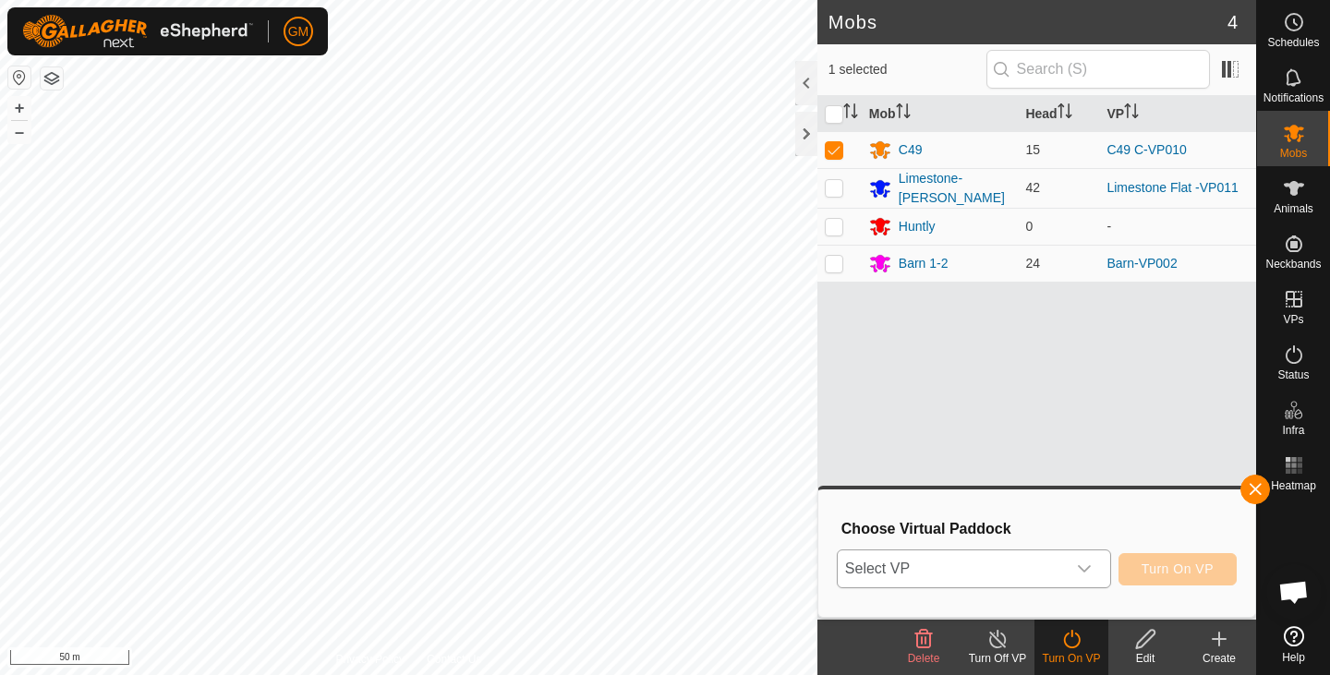
click at [1087, 565] on icon "dropdown trigger" at bounding box center [1084, 569] width 15 height 15
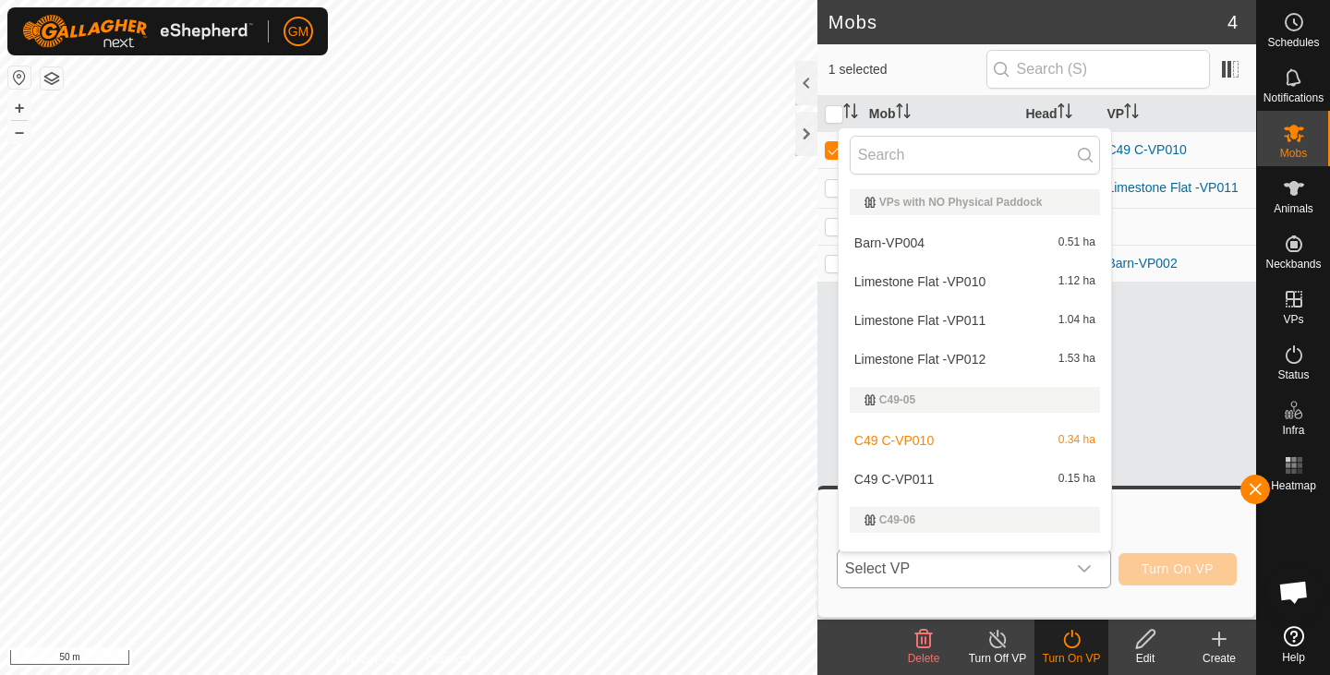
scroll to position [28, 0]
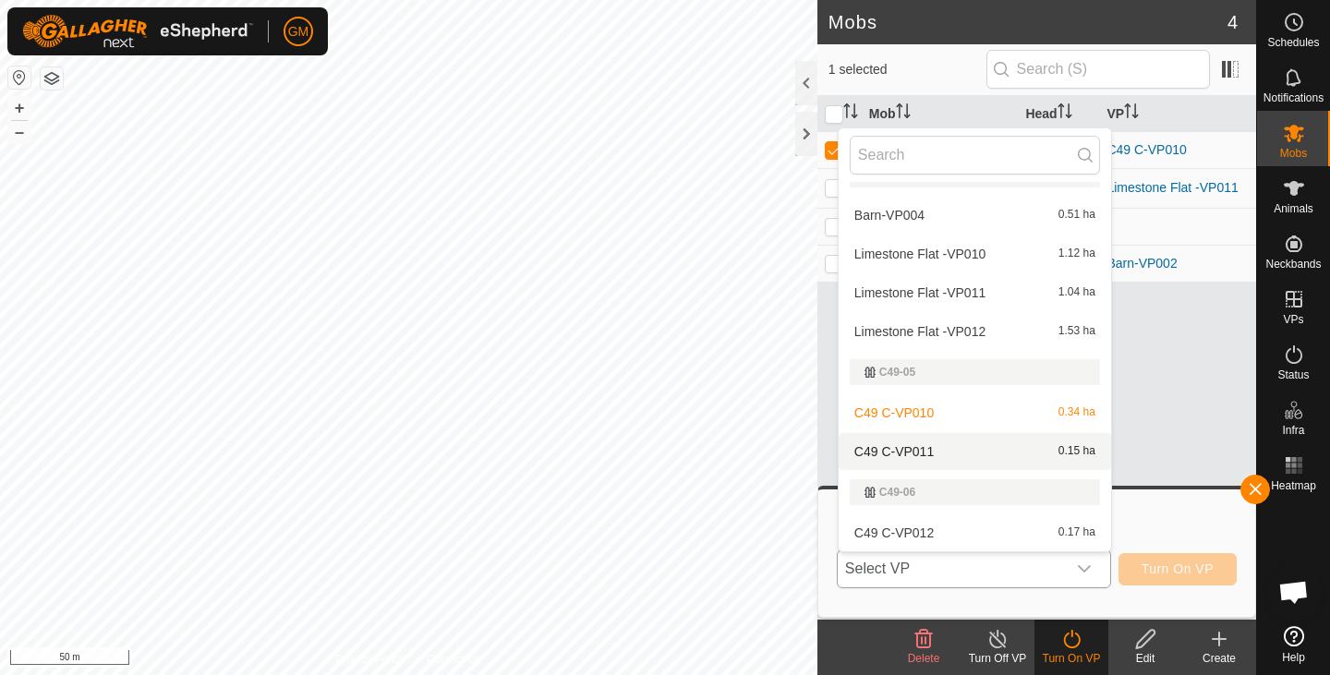
click at [1033, 443] on li "C49 C-VP011 0.15 ha" at bounding box center [975, 451] width 272 height 37
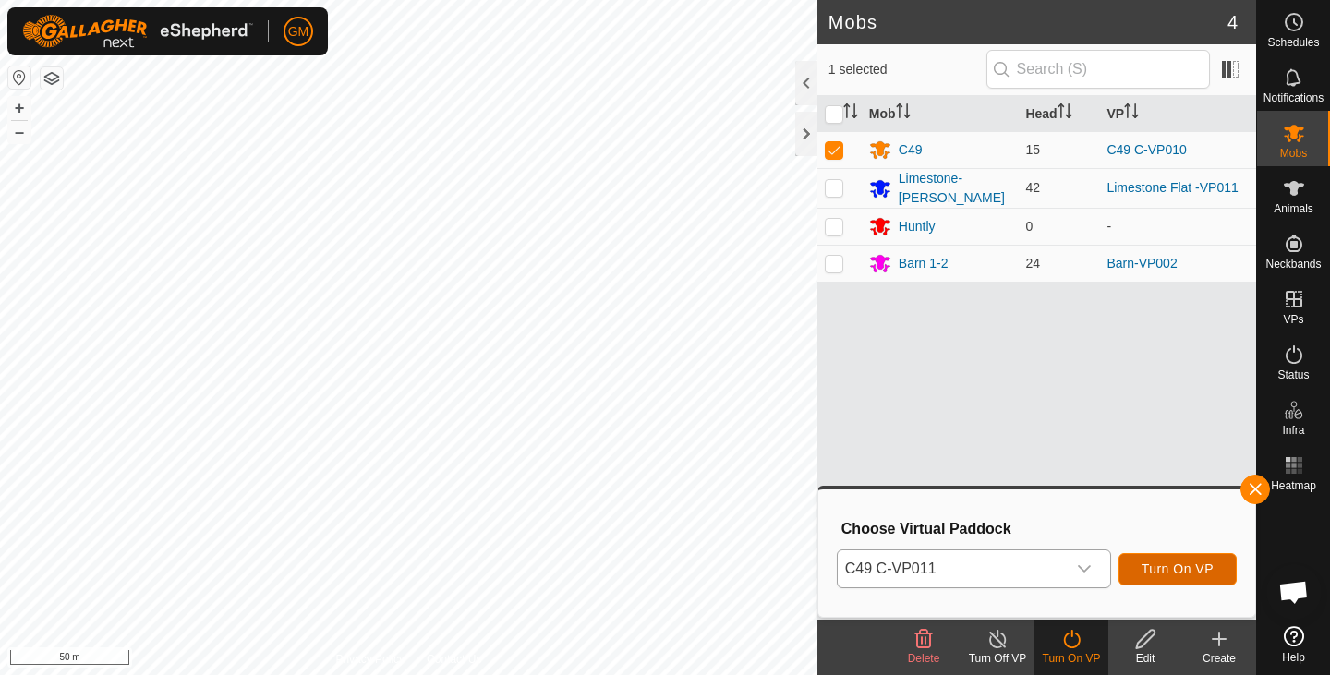
click at [1154, 565] on span "Turn On VP" at bounding box center [1178, 569] width 72 height 15
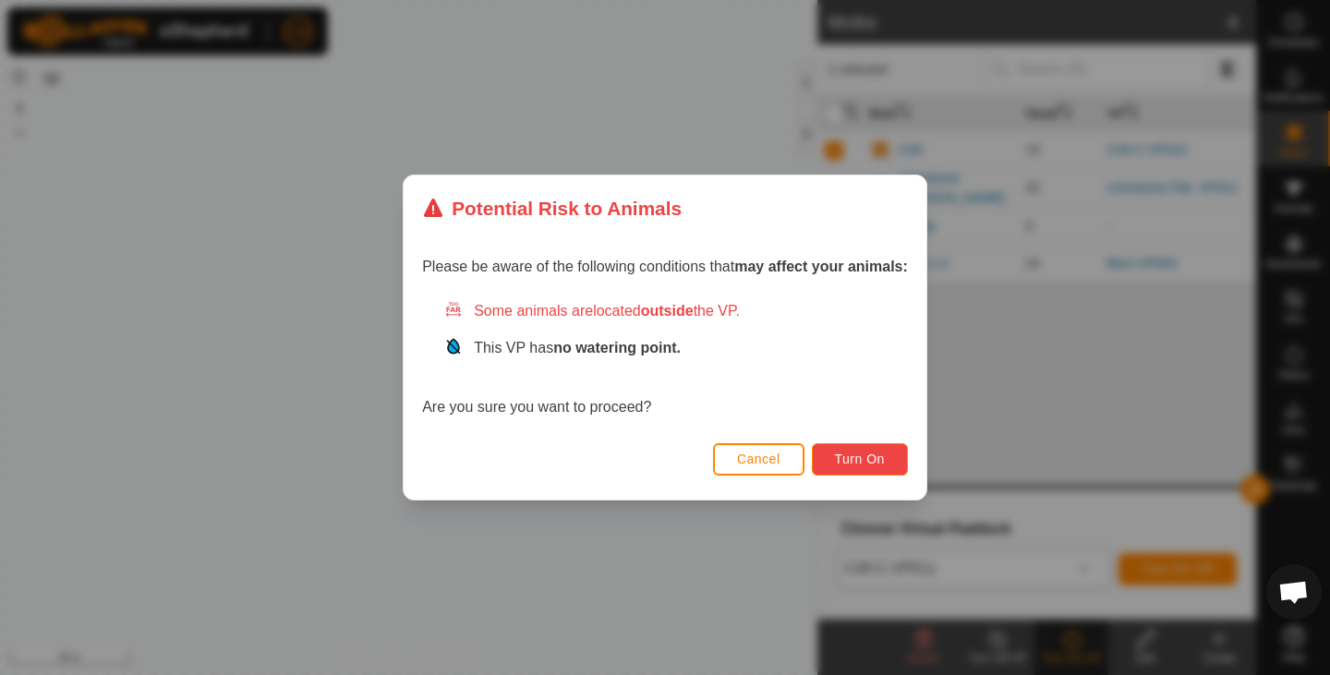
click at [866, 454] on span "Turn On" at bounding box center [860, 459] width 50 height 15
